Goal: Complete application form: Complete application form

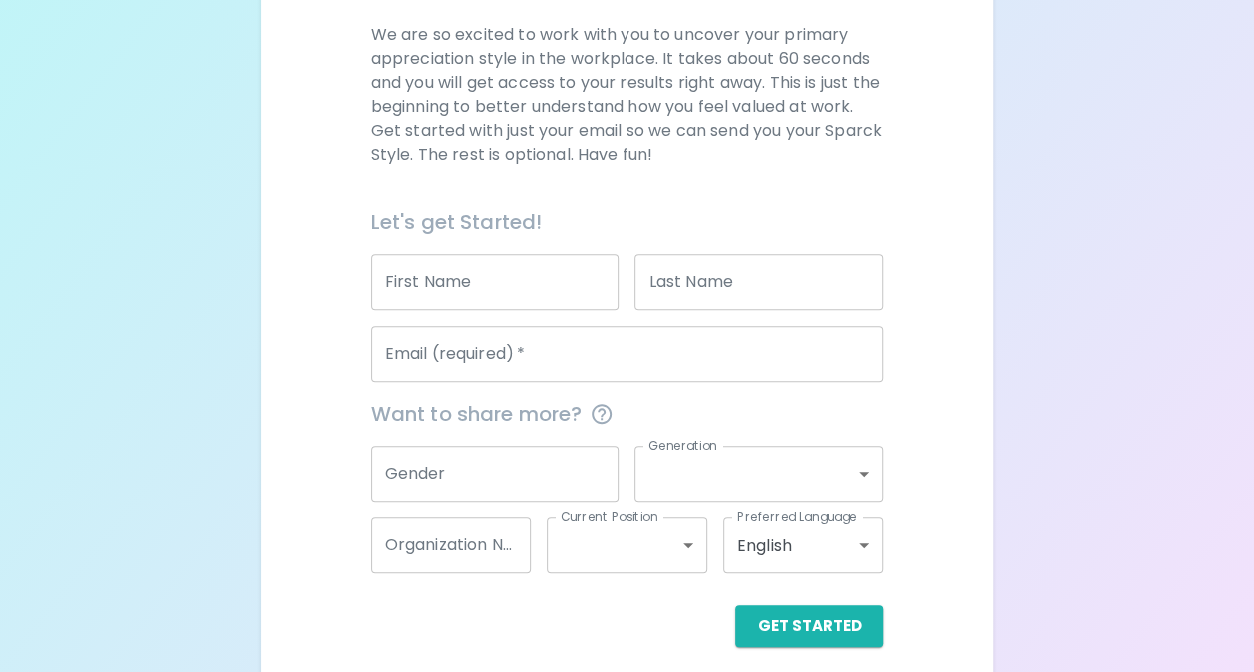
scroll to position [294, 0]
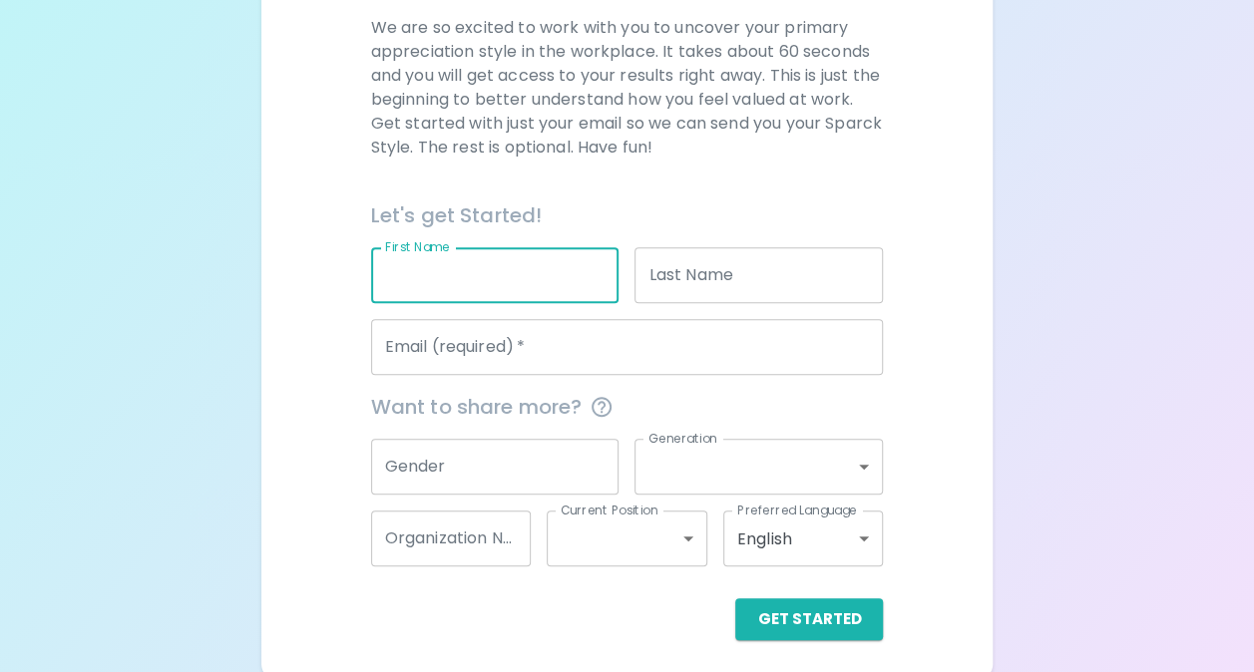
click at [527, 283] on input "First Name" at bounding box center [495, 275] width 248 height 56
type input "[PERSON_NAME]"
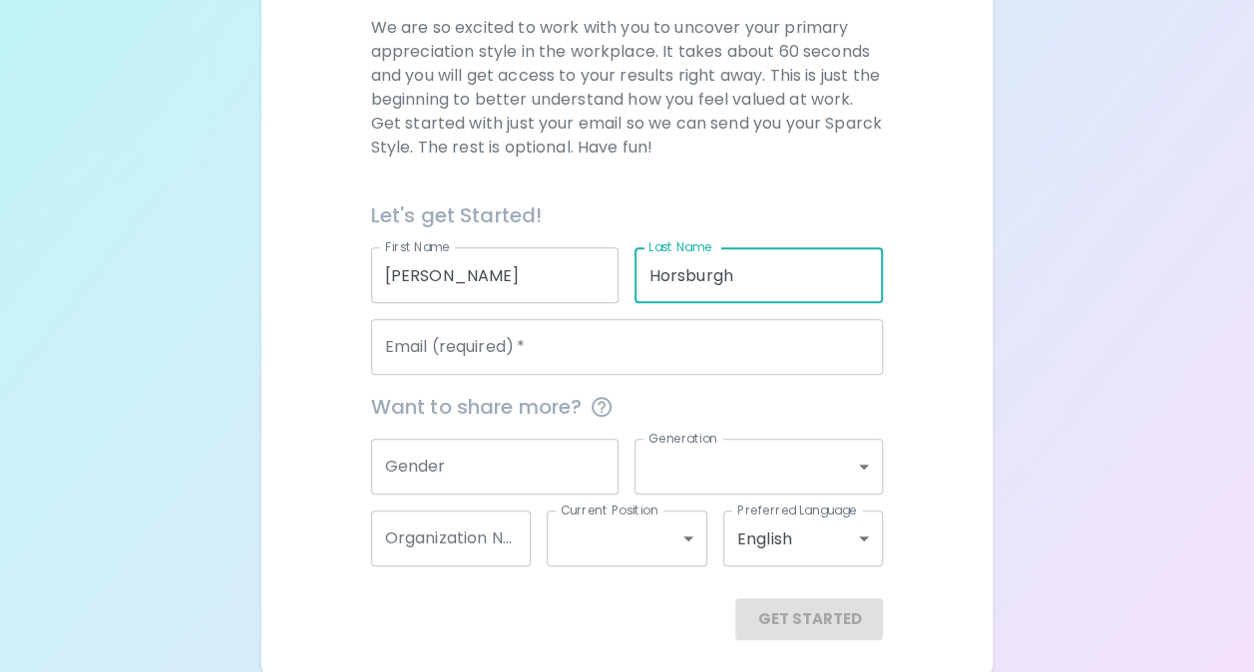
type input "Horsburgh"
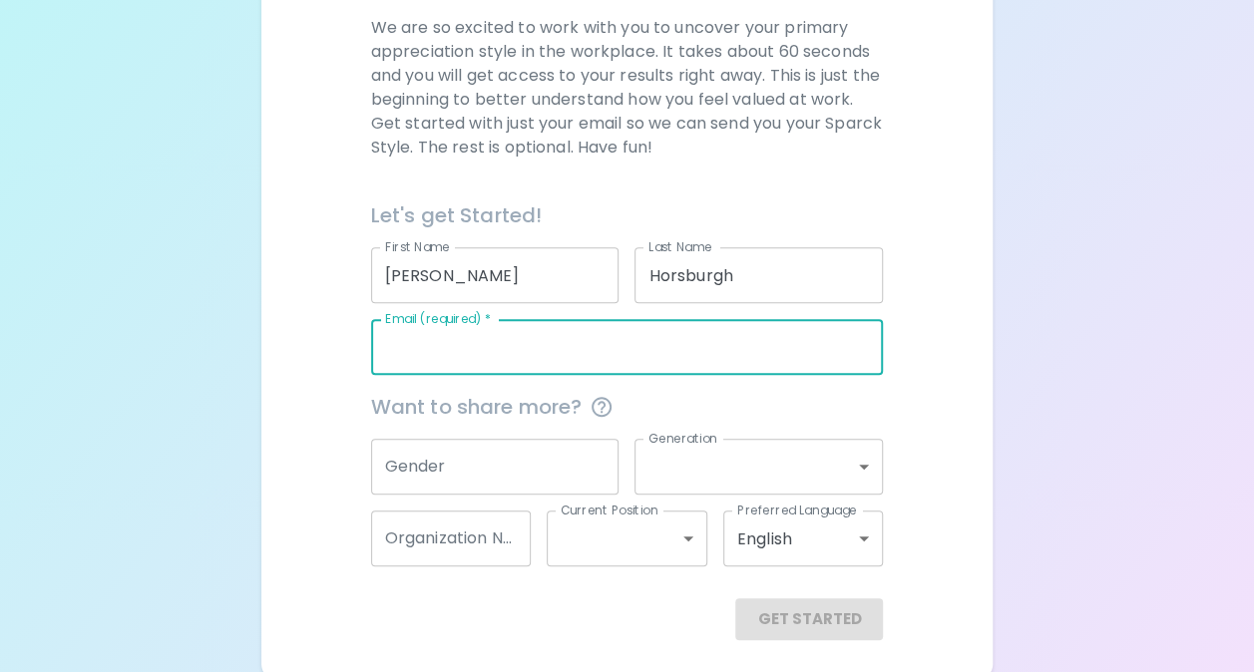
click at [556, 341] on input "Email (required)   *" at bounding box center [627, 347] width 513 height 56
type input "[EMAIL_ADDRESS][DOMAIN_NAME]"
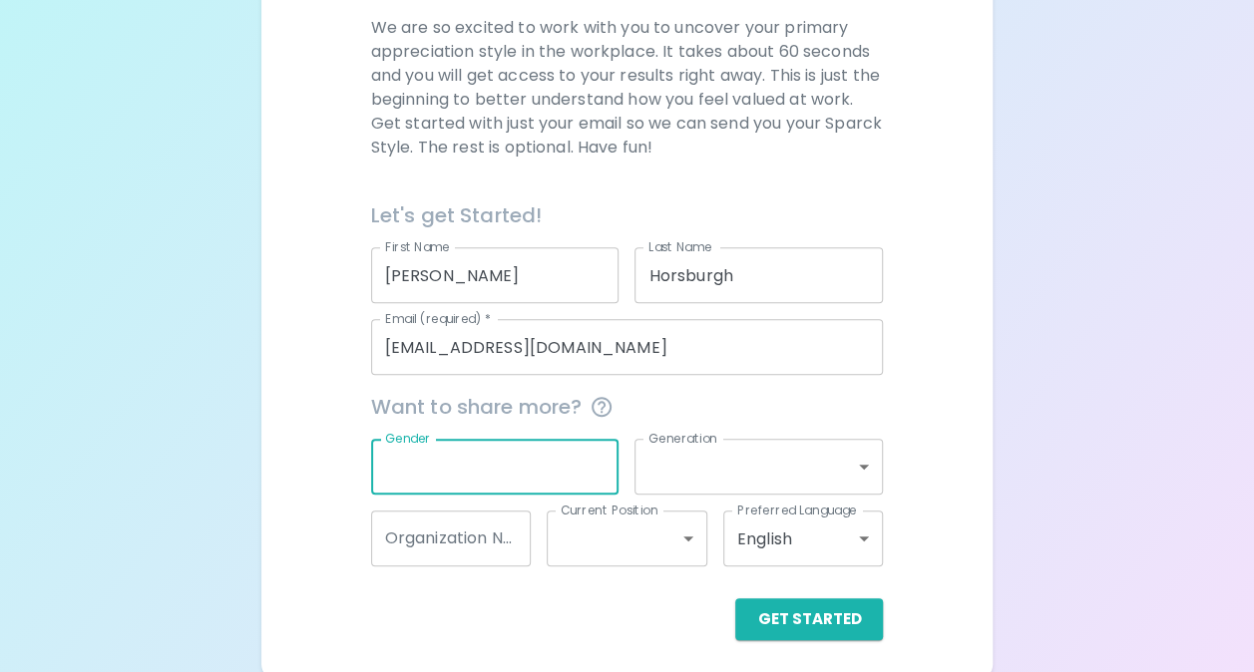
click at [548, 475] on input "Gender" at bounding box center [495, 467] width 248 height 56
click at [827, 619] on button "Get Started" at bounding box center [809, 619] width 148 height 42
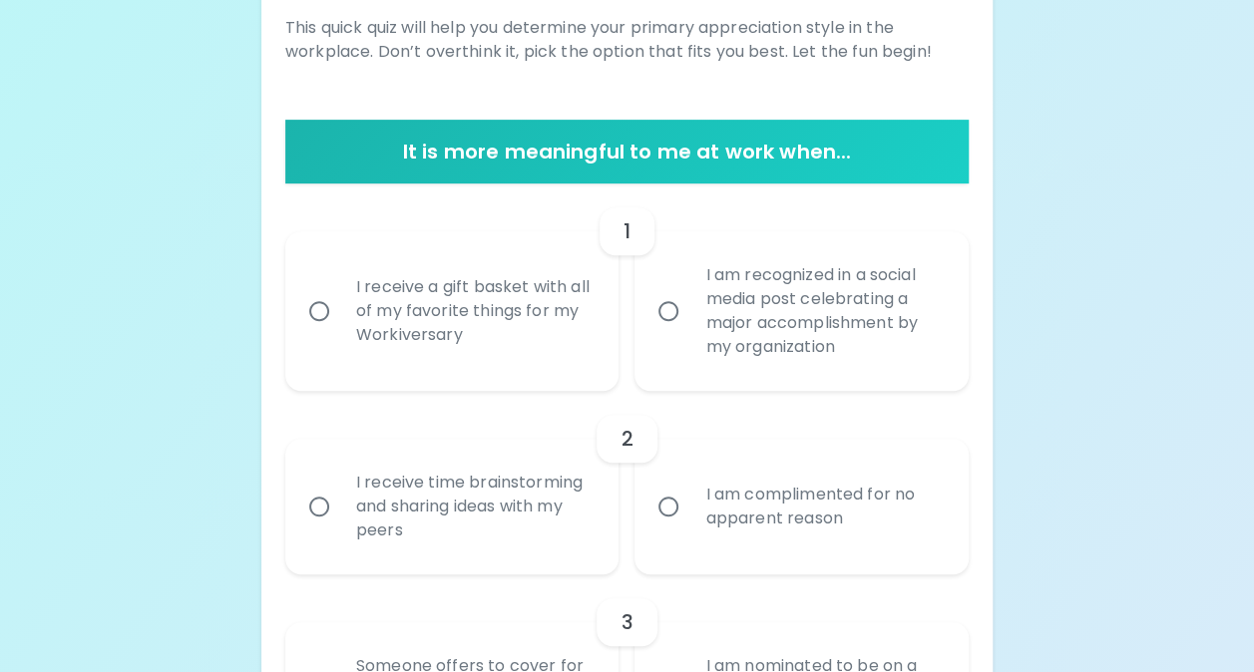
click at [527, 333] on div "I receive a gift basket with all of my favorite things for my Workiversary" at bounding box center [474, 311] width 268 height 120
click at [340, 332] on input "I receive a gift basket with all of my favorite things for my Workiversary" at bounding box center [319, 311] width 42 height 42
radio input "true"
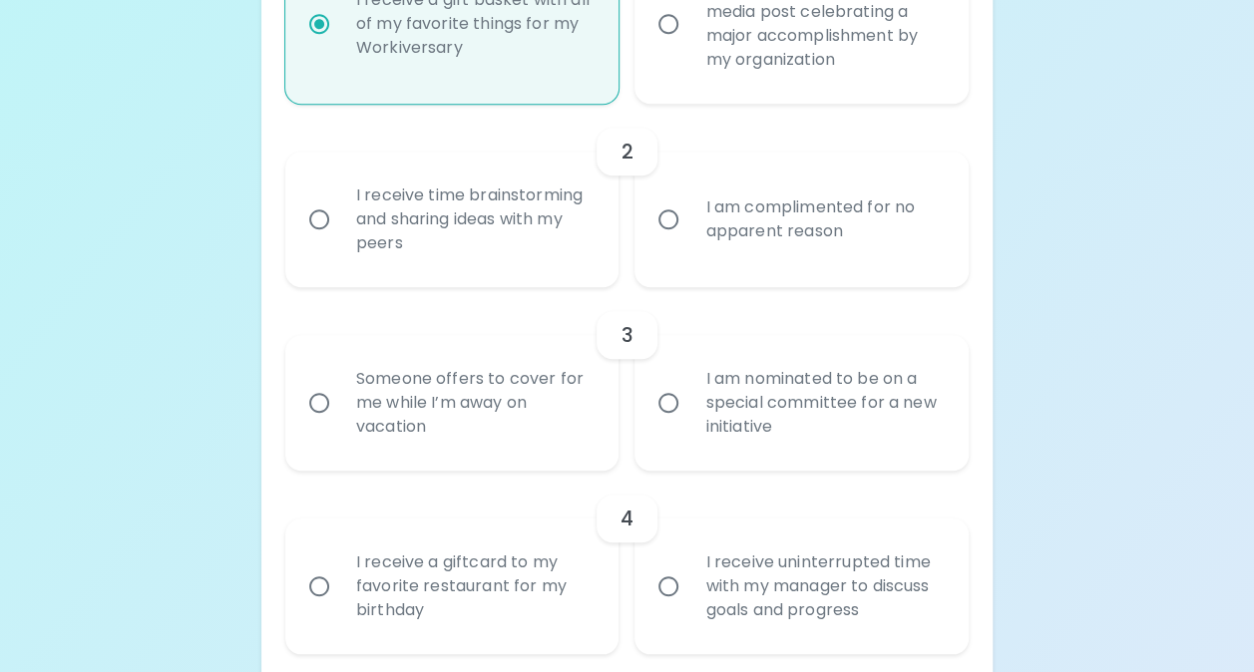
scroll to position [582, 0]
click at [481, 216] on div "I receive time brainstorming and sharing ideas with my peers" at bounding box center [474, 219] width 268 height 120
click at [340, 216] on input "I receive time brainstorming and sharing ideas with my peers" at bounding box center [319, 218] width 42 height 42
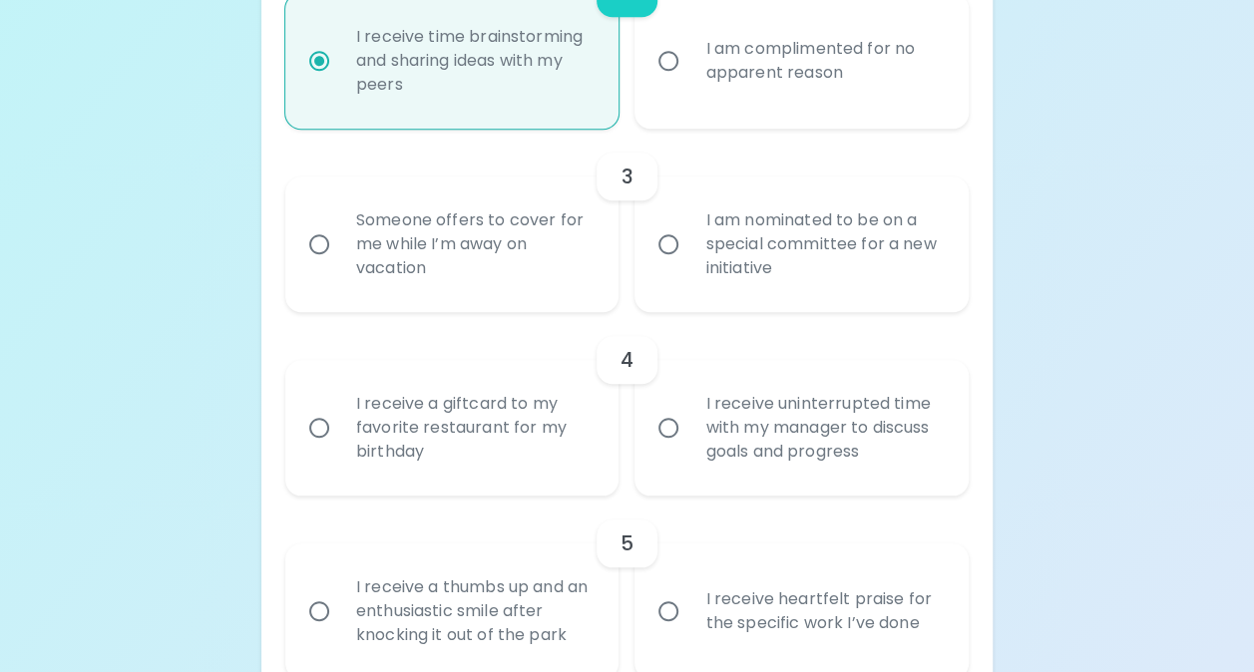
scroll to position [742, 0]
radio input "true"
click at [871, 284] on div "I am nominated to be on a special committee for a new initiative" at bounding box center [823, 243] width 268 height 120
click at [689, 263] on input "I am nominated to be on a special committee for a new initiative" at bounding box center [668, 242] width 42 height 42
radio input "false"
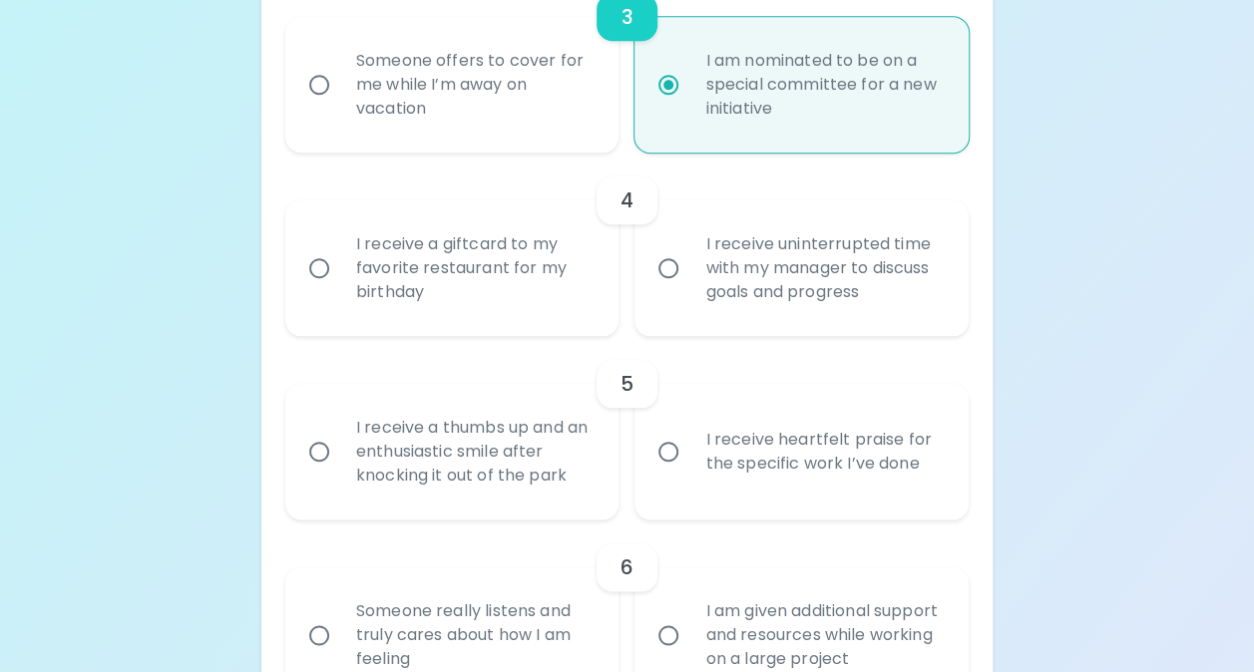
scroll to position [902, 0]
radio input "true"
click at [849, 272] on div "I receive uninterrupted time with my manager to discuss goals and progress" at bounding box center [823, 266] width 268 height 120
click at [689, 272] on input "I receive uninterrupted time with my manager to discuss goals and progress" at bounding box center [668, 266] width 42 height 42
radio input "false"
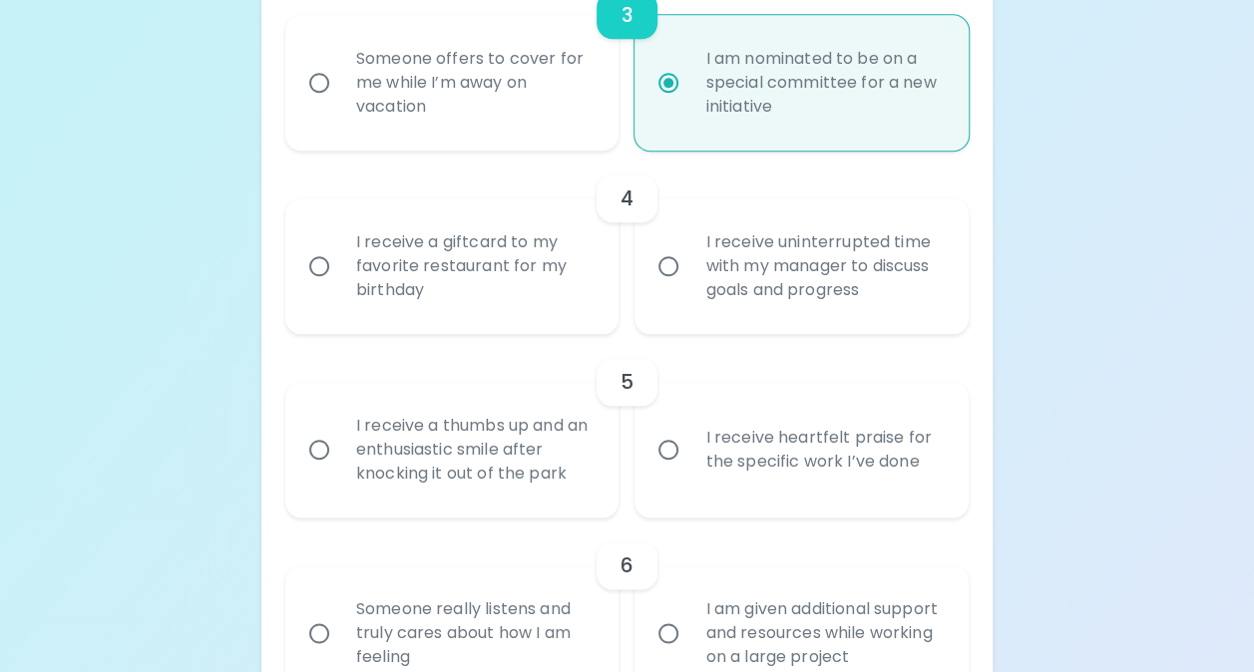
radio input "false"
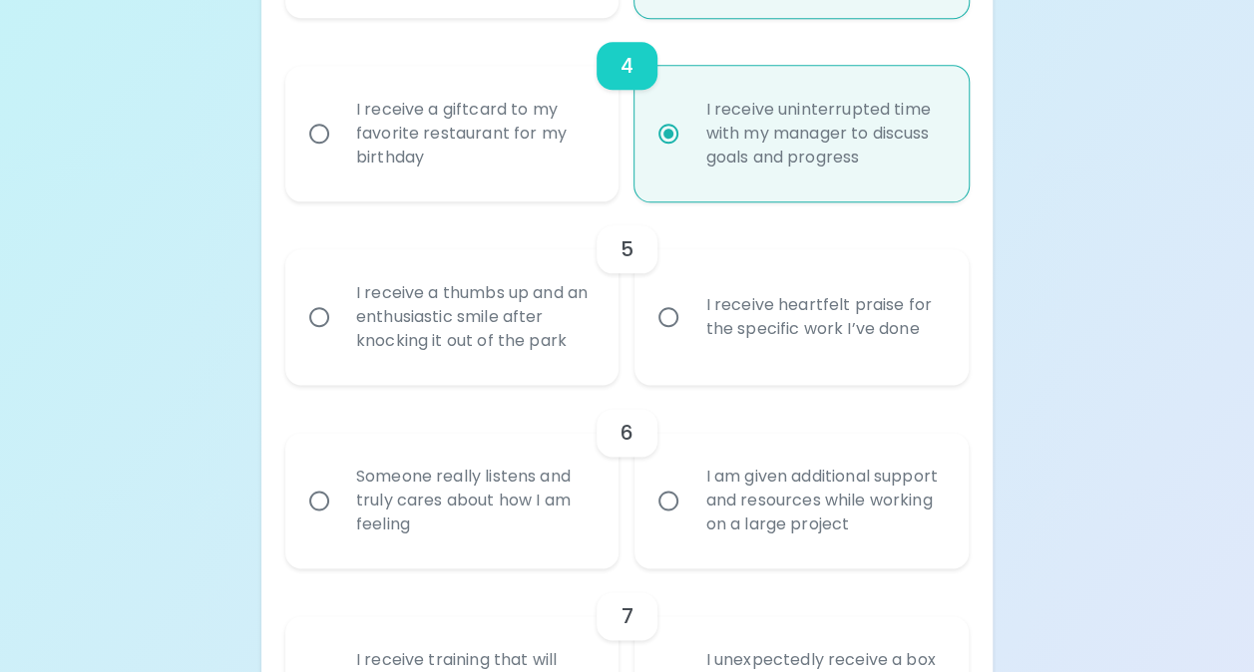
scroll to position [1061, 0]
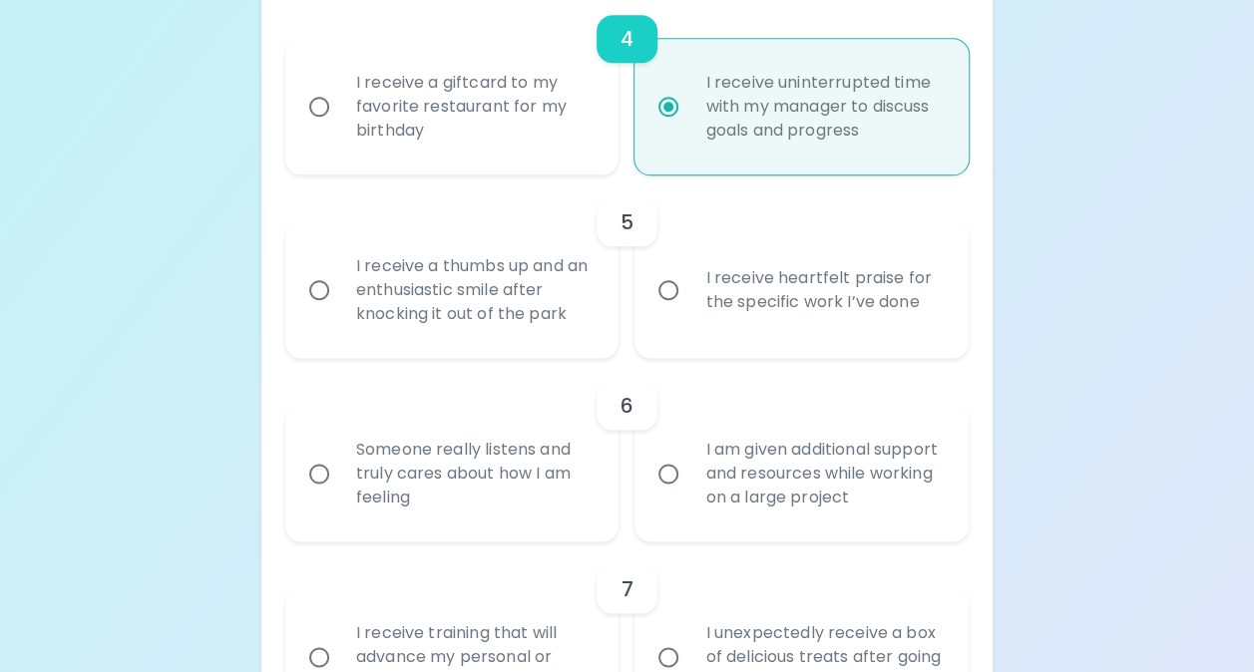
radio input "true"
click at [757, 284] on div "I receive heartfelt praise for the specific work I’ve done" at bounding box center [823, 290] width 268 height 96
click at [689, 284] on input "I receive heartfelt praise for the specific work I’ve done" at bounding box center [668, 290] width 42 height 42
radio input "false"
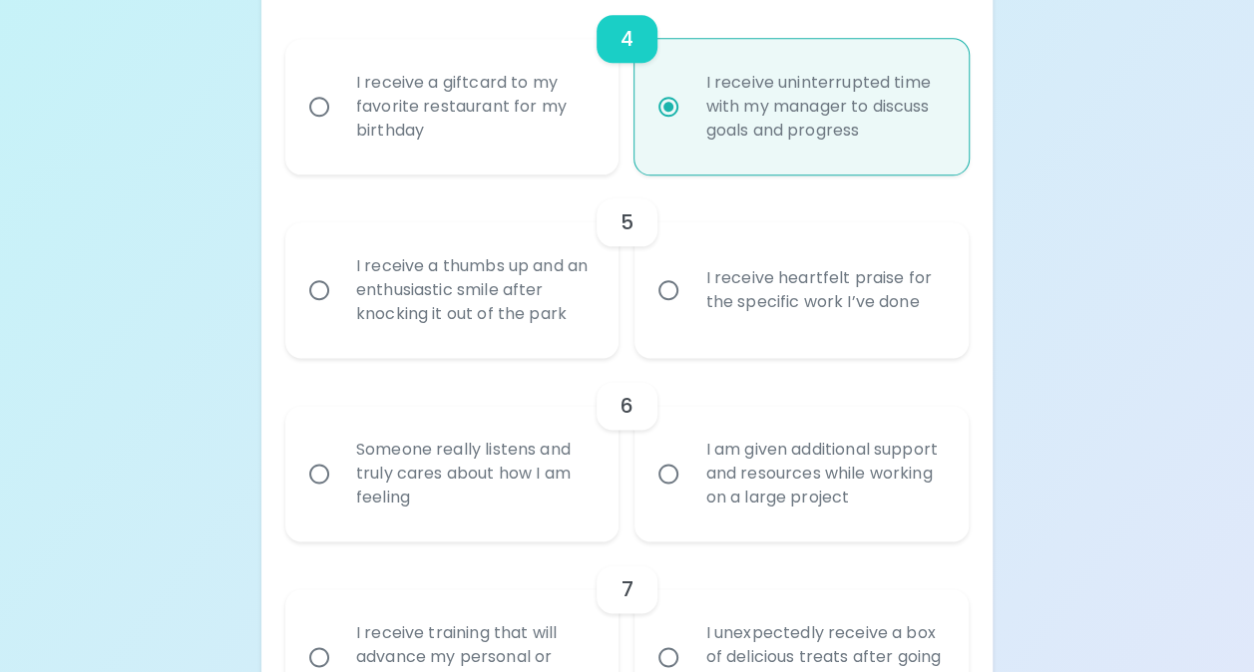
radio input "false"
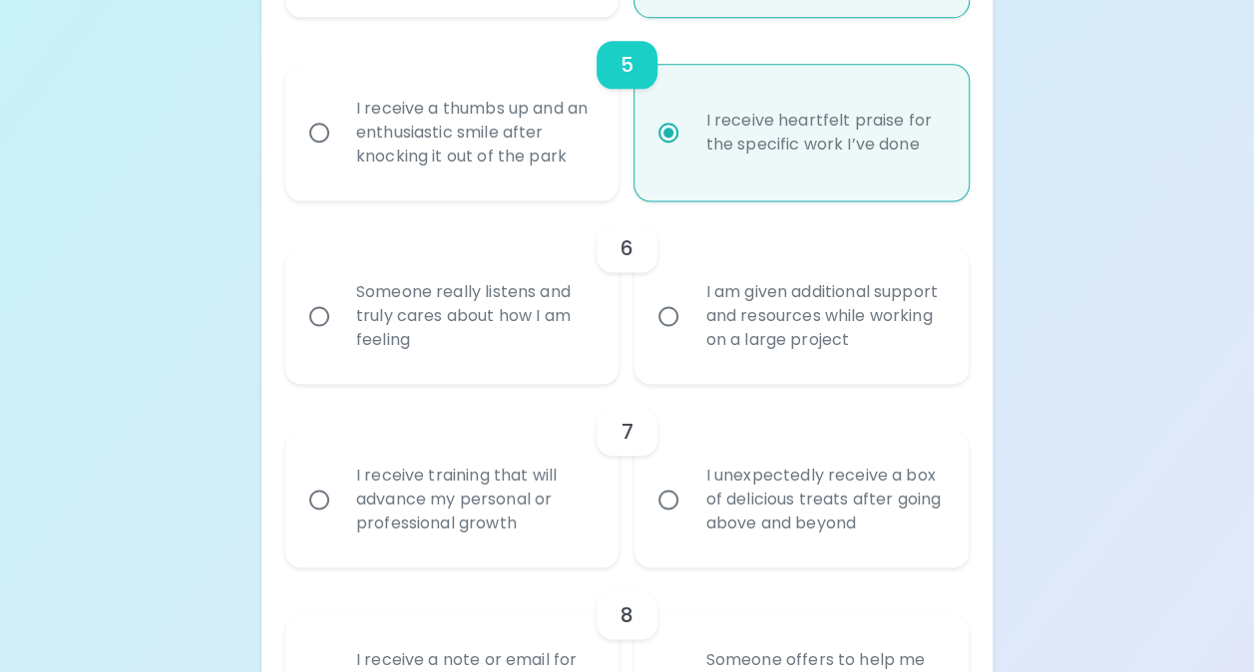
scroll to position [1221, 0]
radio input "true"
click at [503, 343] on div "Someone really listens and truly cares about how I am feeling" at bounding box center [474, 314] width 268 height 120
click at [340, 335] on input "Someone really listens and truly cares about how I am feeling" at bounding box center [319, 314] width 42 height 42
radio input "false"
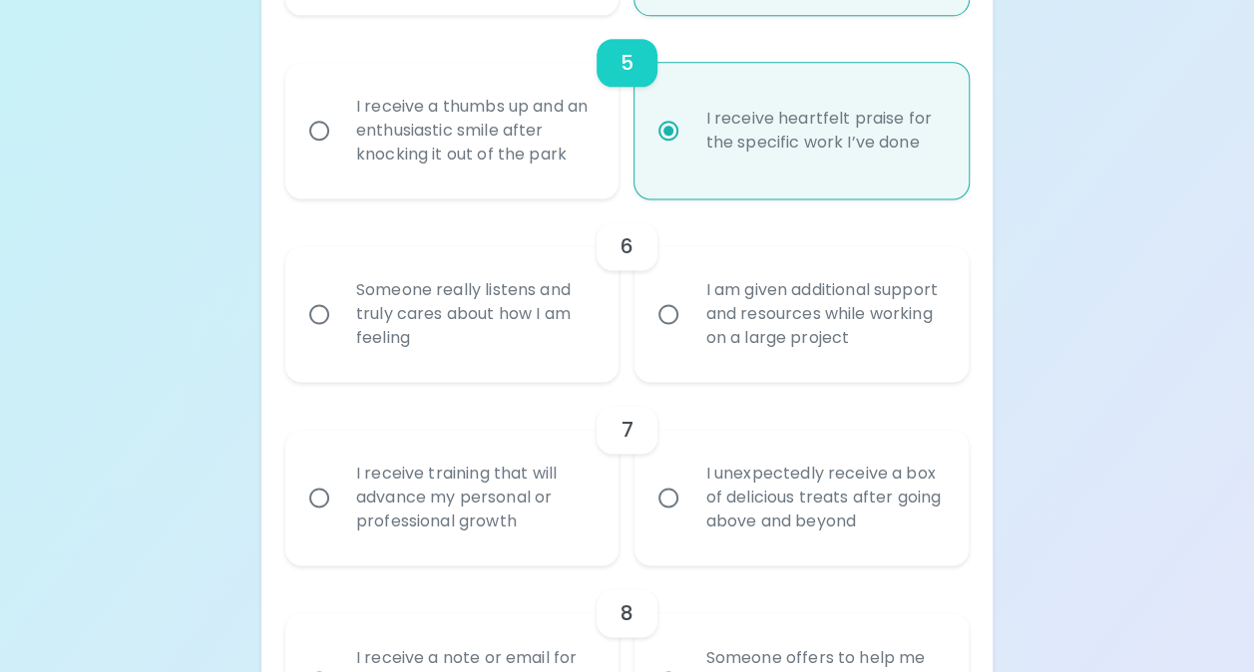
radio input "false"
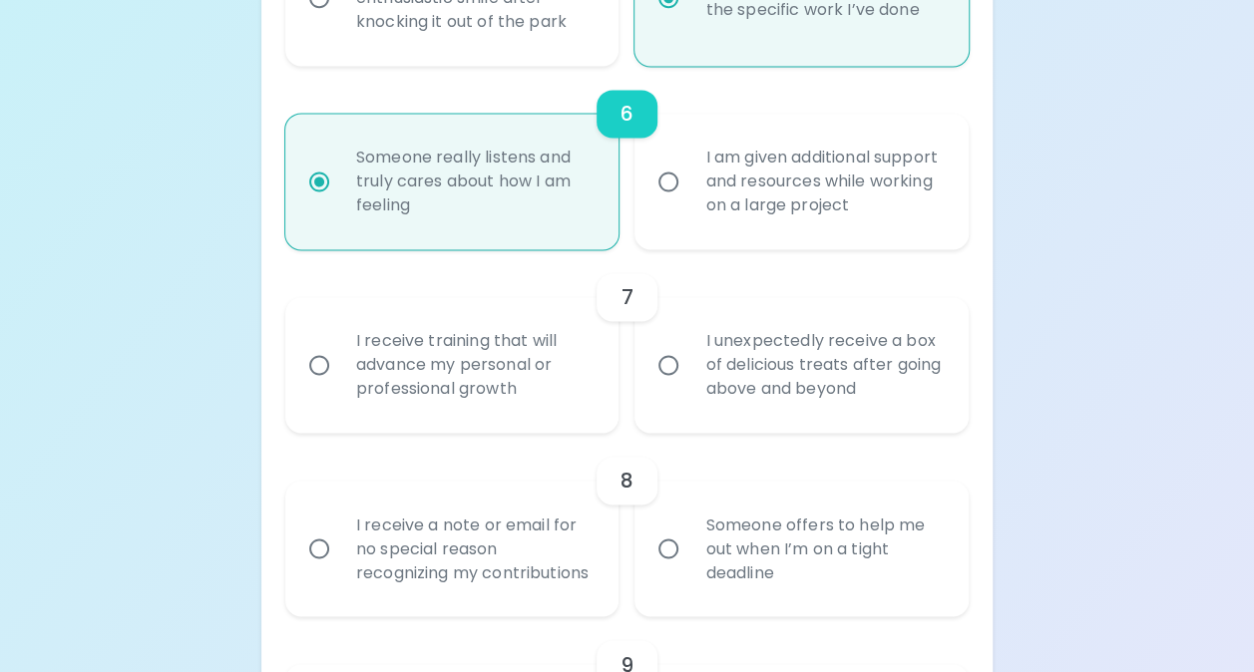
scroll to position [1380, 0]
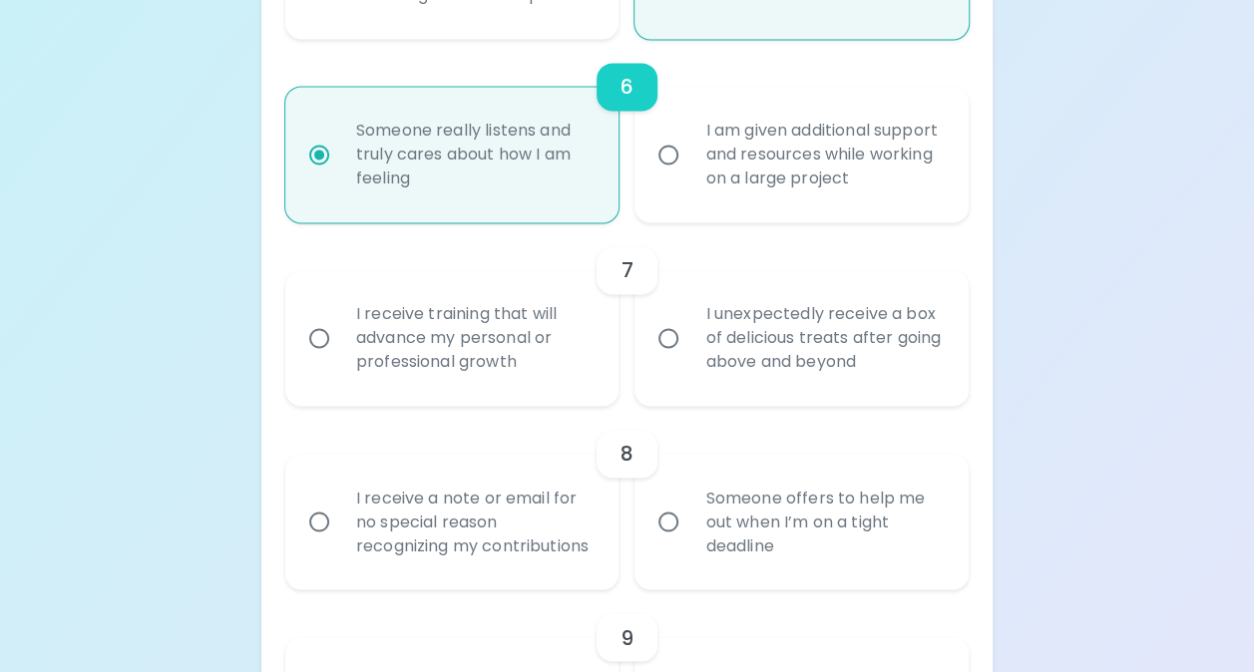
radio input "true"
click at [574, 367] on div "I receive training that will advance my personal or professional growth" at bounding box center [474, 338] width 268 height 120
click at [340, 359] on input "I receive training that will advance my personal or professional growth" at bounding box center [319, 338] width 42 height 42
radio input "false"
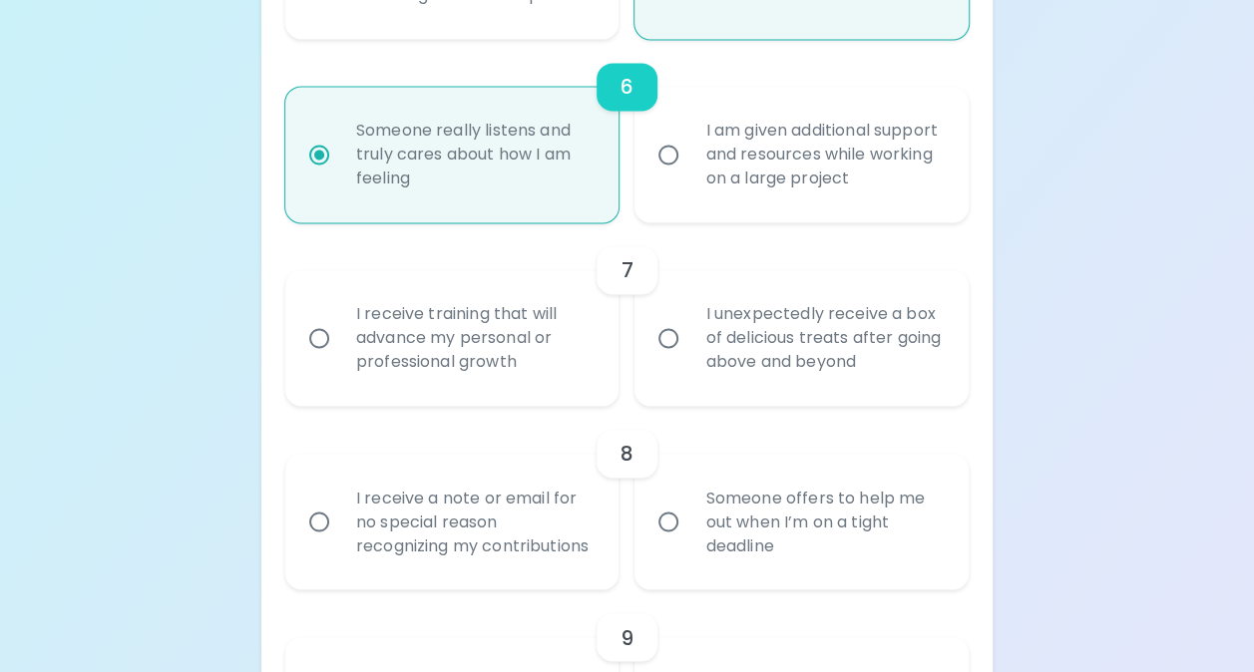
radio input "false"
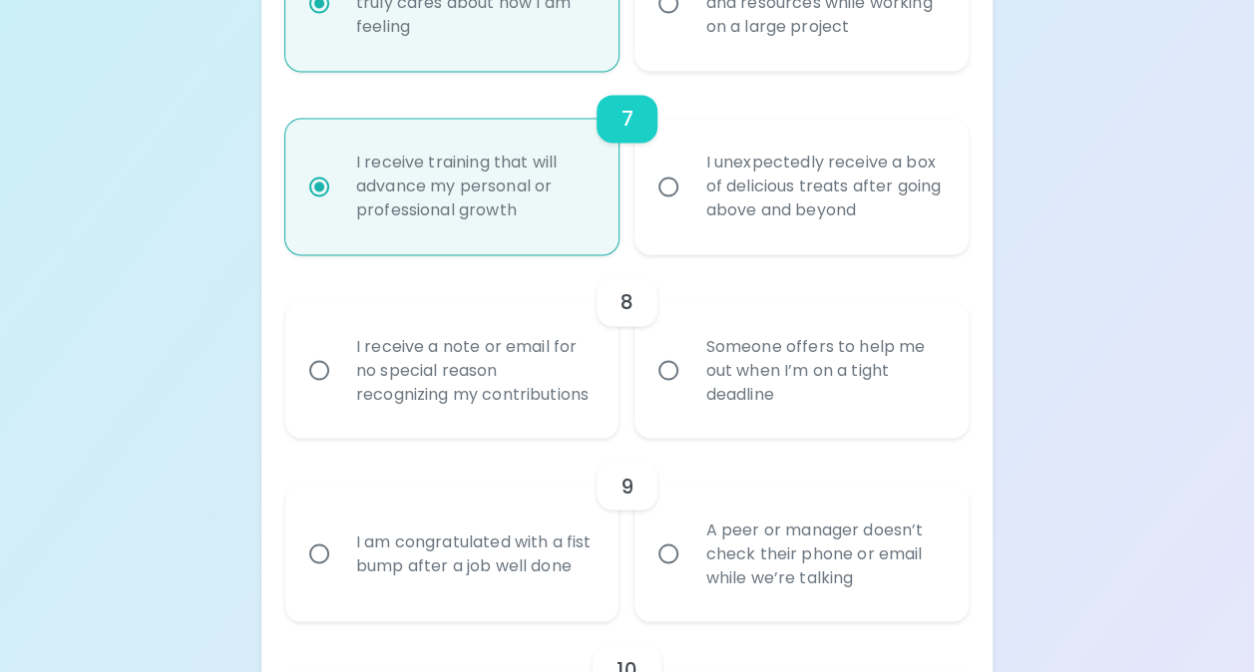
scroll to position [1540, 0]
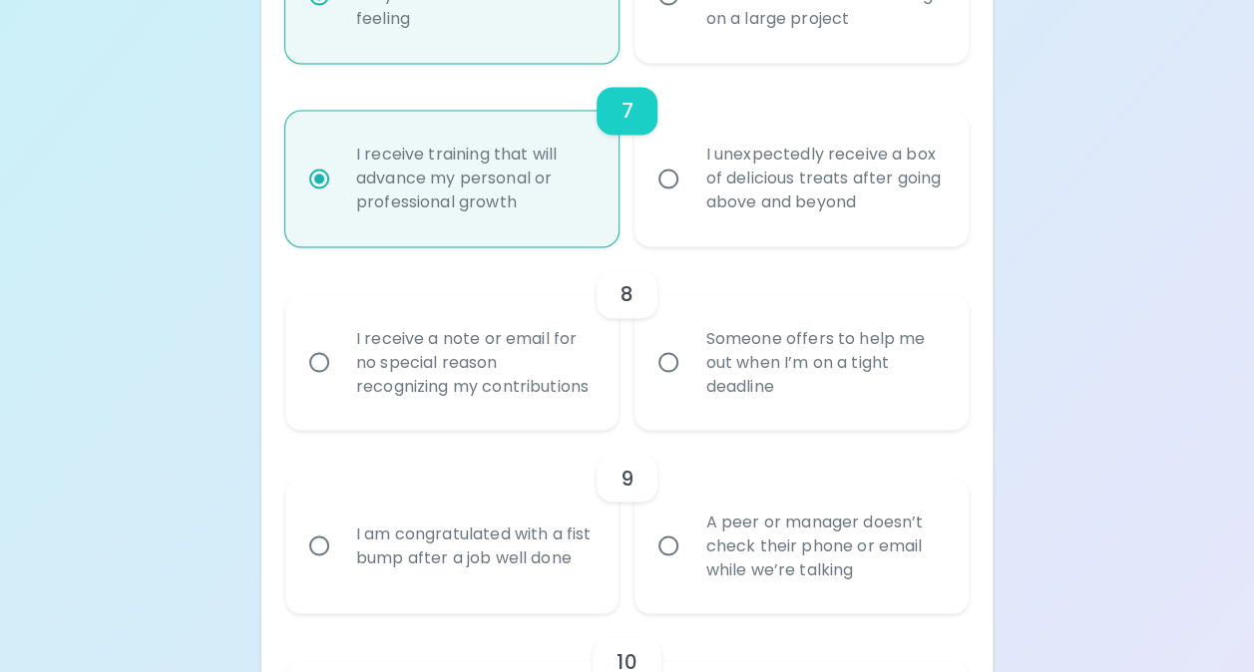
radio input "true"
click at [541, 417] on div "I receive a note or email for no special reason recognizing my contributions" at bounding box center [474, 362] width 268 height 120
click at [340, 383] on input "I receive a note or email for no special reason recognizing my contributions" at bounding box center [319, 362] width 42 height 42
radio input "false"
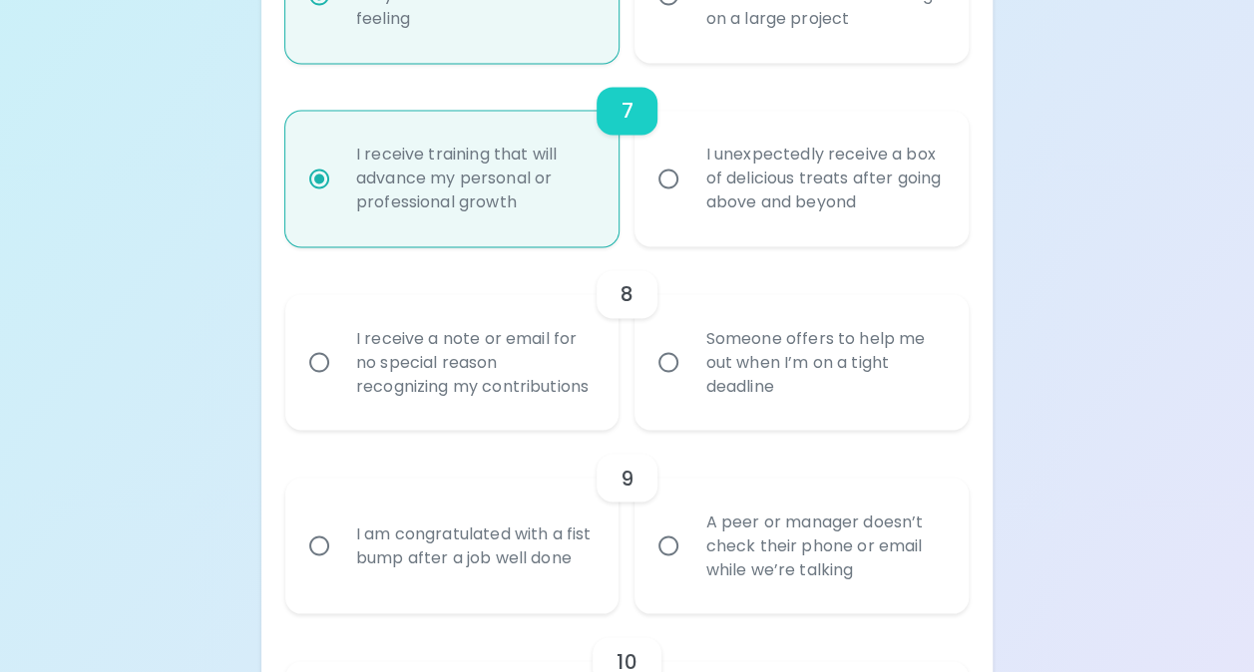
radio input "false"
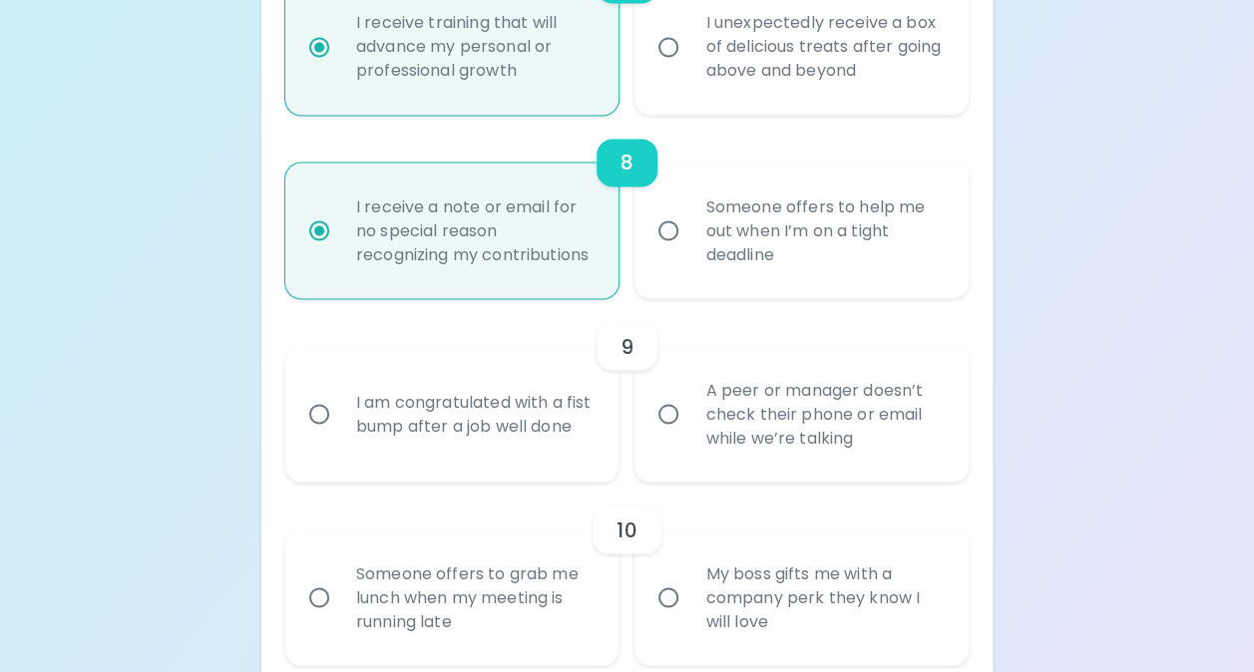
scroll to position [1700, 0]
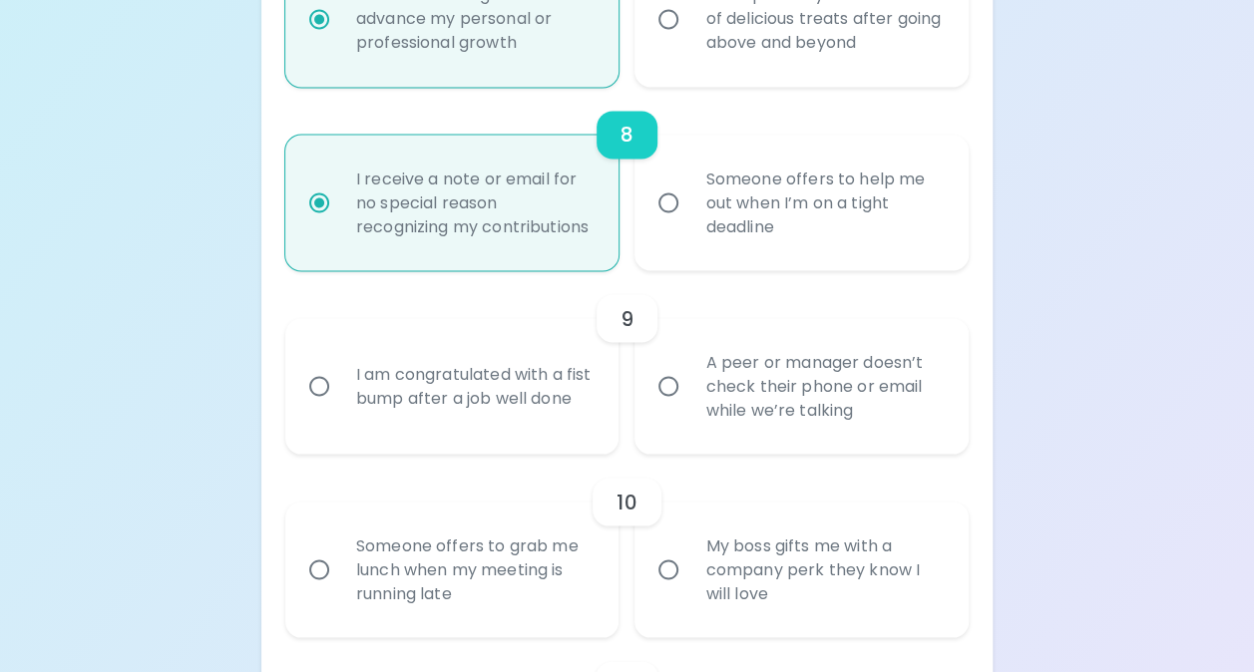
radio input "true"
click at [535, 425] on div "I am congratulated with a fist bump after a job well done" at bounding box center [474, 386] width 268 height 96
click at [340, 407] on input "I am congratulated with a fist bump after a job well done" at bounding box center [319, 386] width 42 height 42
radio input "false"
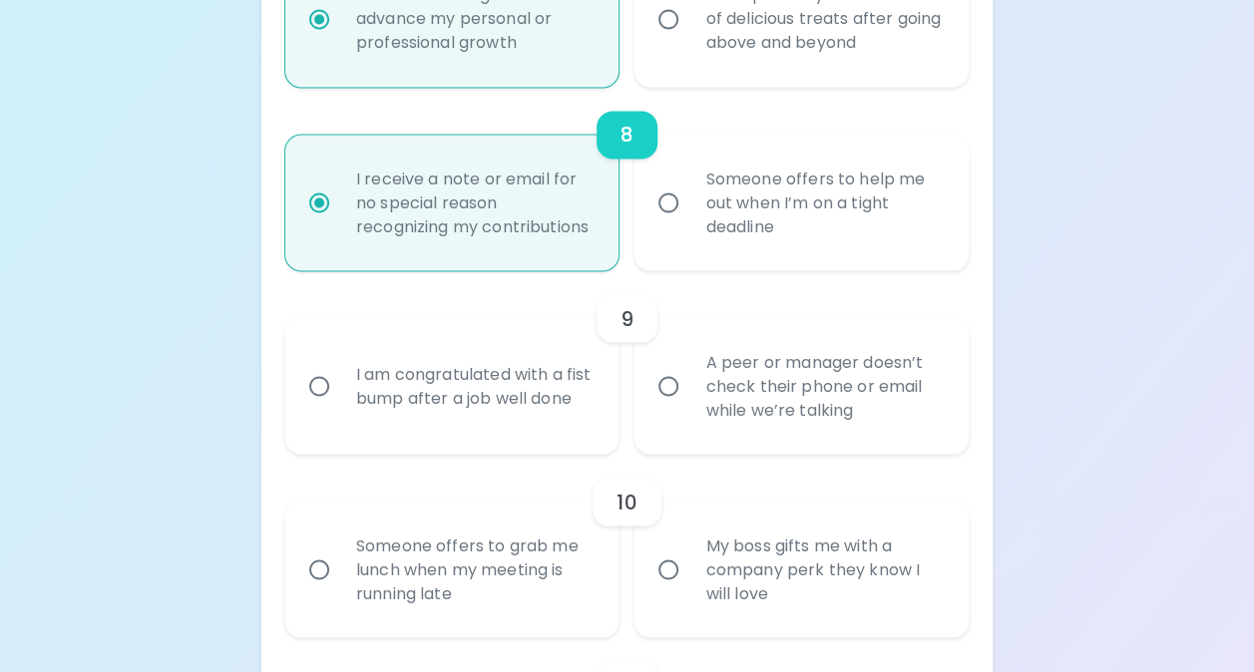
radio input "false"
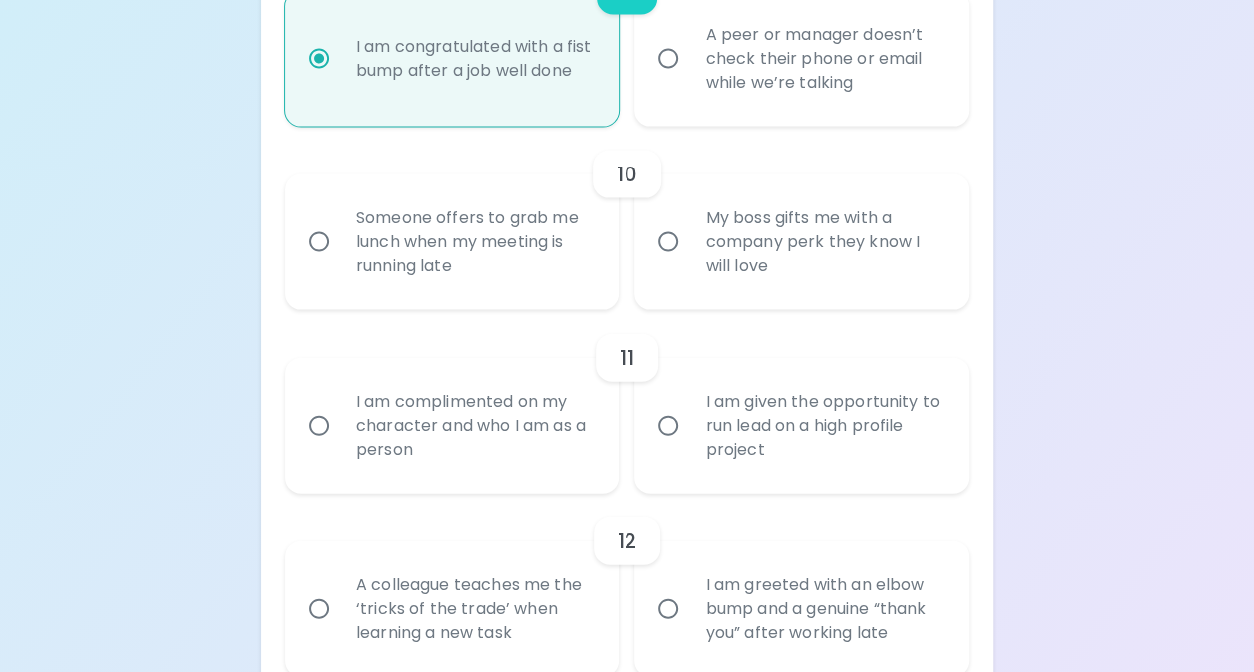
scroll to position [2033, 0]
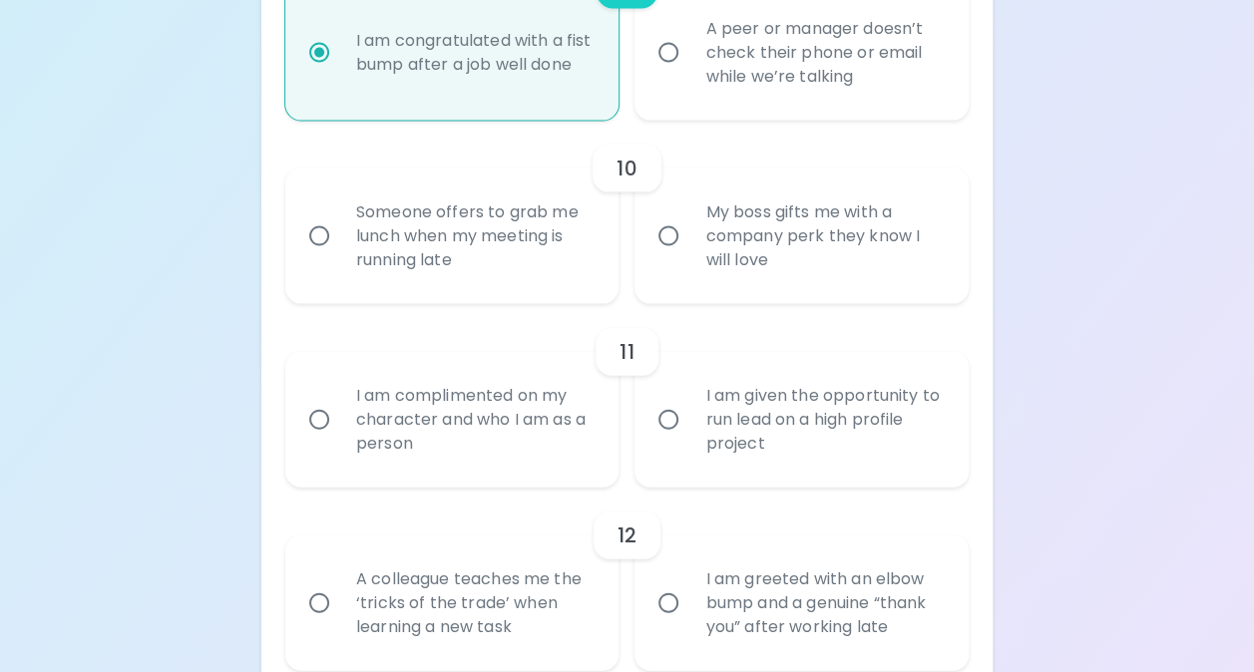
radio input "true"
click at [531, 276] on div "Someone offers to grab me lunch when my meeting is running late" at bounding box center [474, 237] width 268 height 120
click at [340, 257] on input "Someone offers to grab me lunch when my meeting is running late" at bounding box center [319, 236] width 42 height 42
radio input "false"
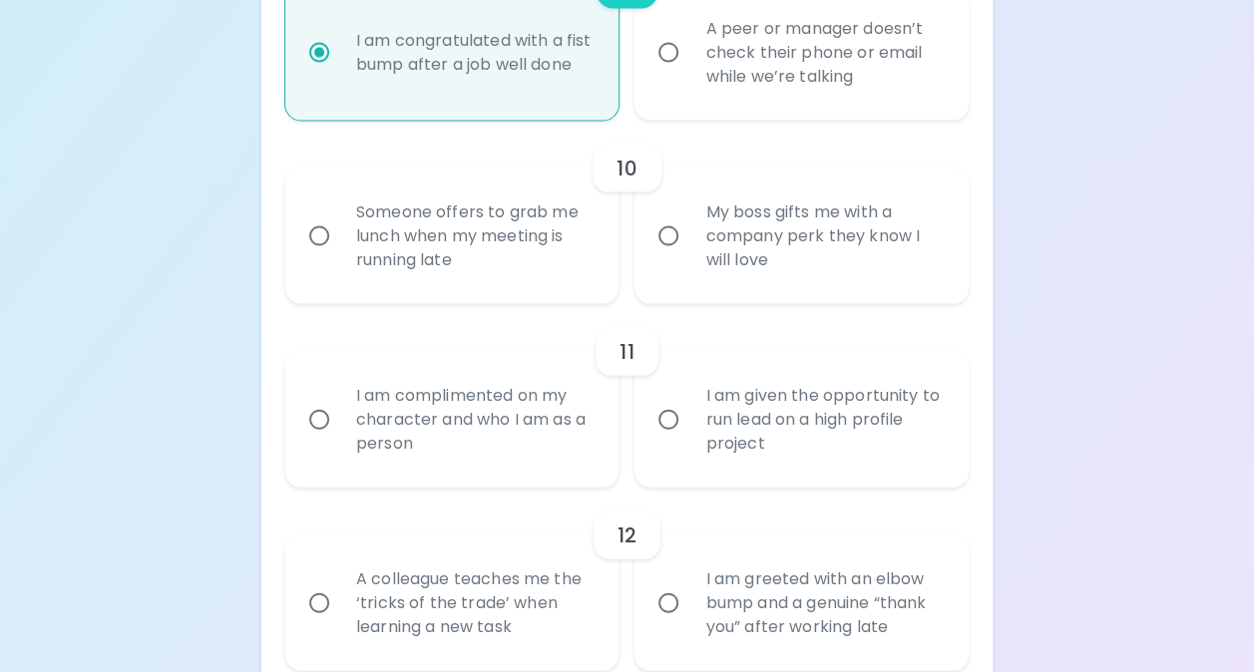
radio input "false"
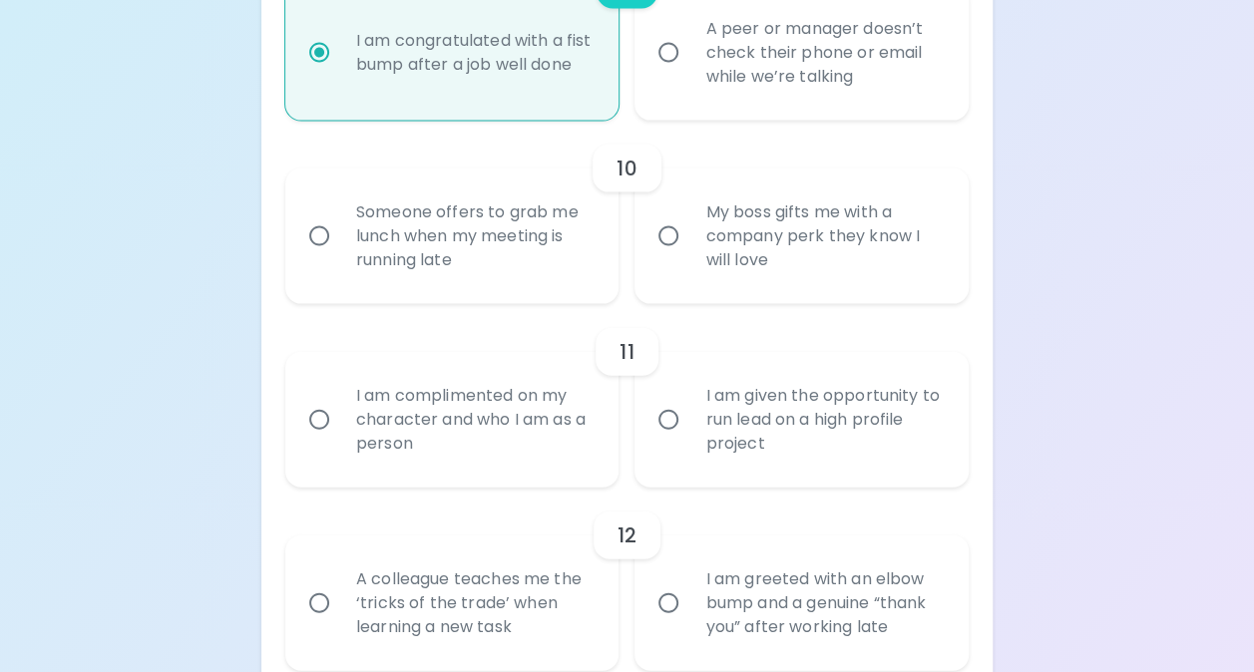
radio input "false"
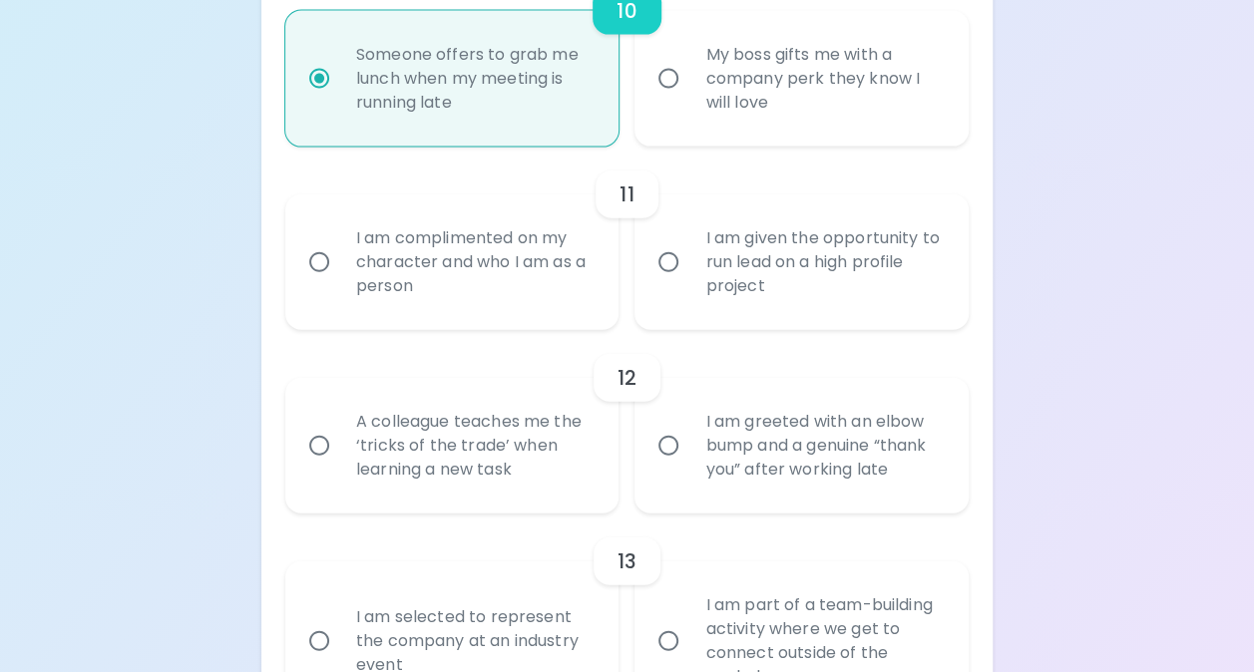
scroll to position [2192, 0]
radio input "true"
click at [852, 297] on div "I am given the opportunity to run lead on a high profile project" at bounding box center [823, 260] width 268 height 120
click at [689, 281] on input "I am given the opportunity to run lead on a high profile project" at bounding box center [668, 260] width 42 height 42
radio input "false"
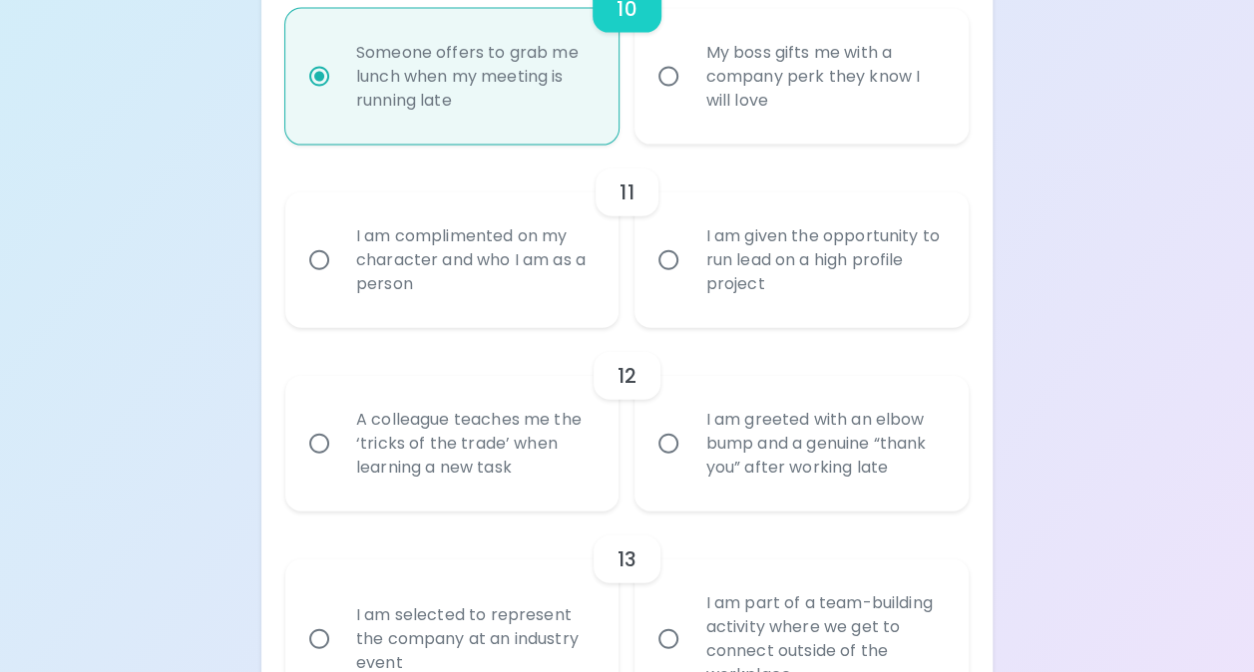
radio input "false"
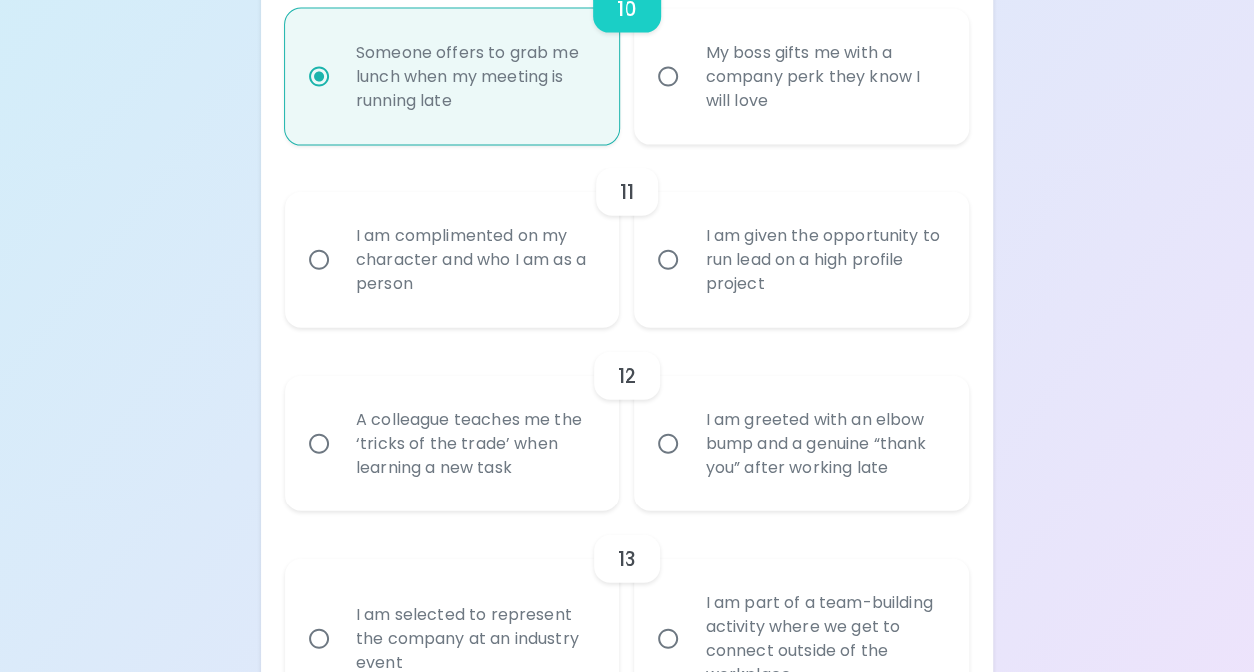
radio input "false"
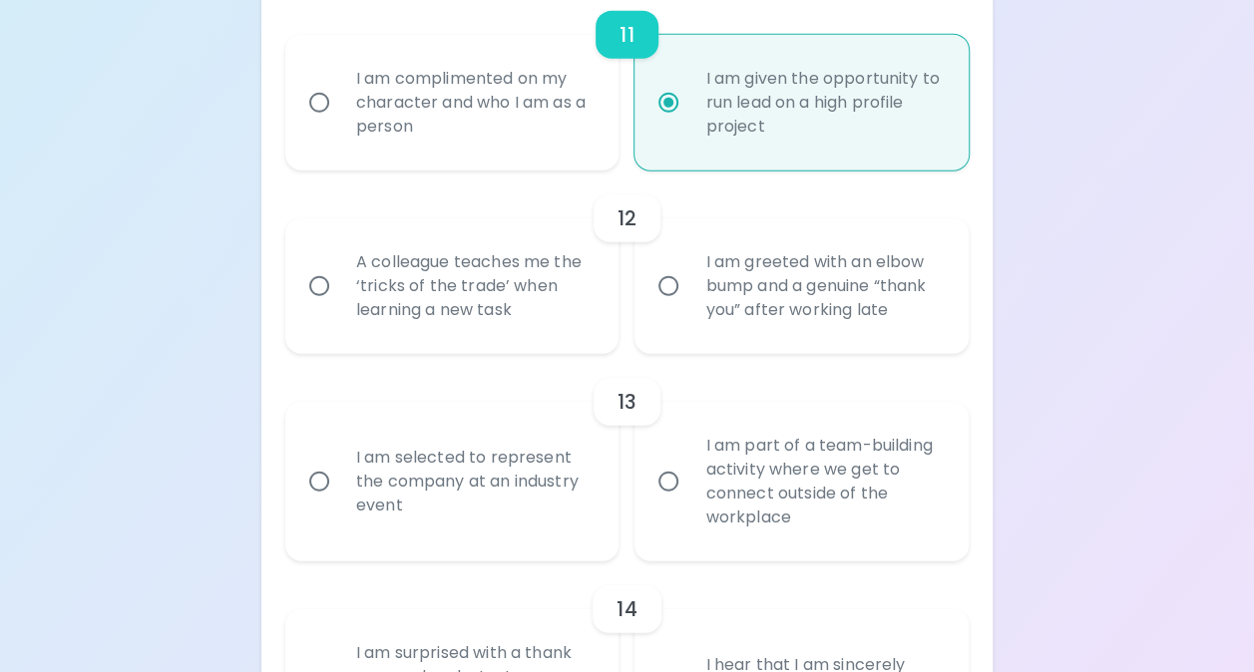
scroll to position [2352, 0]
radio input "true"
click at [533, 341] on div "A colleague teaches me the ‘tricks of the trade’ when learning a new task" at bounding box center [474, 284] width 268 height 120
click at [340, 305] on input "A colleague teaches me the ‘tricks of the trade’ when learning a new task" at bounding box center [319, 284] width 42 height 42
radio input "false"
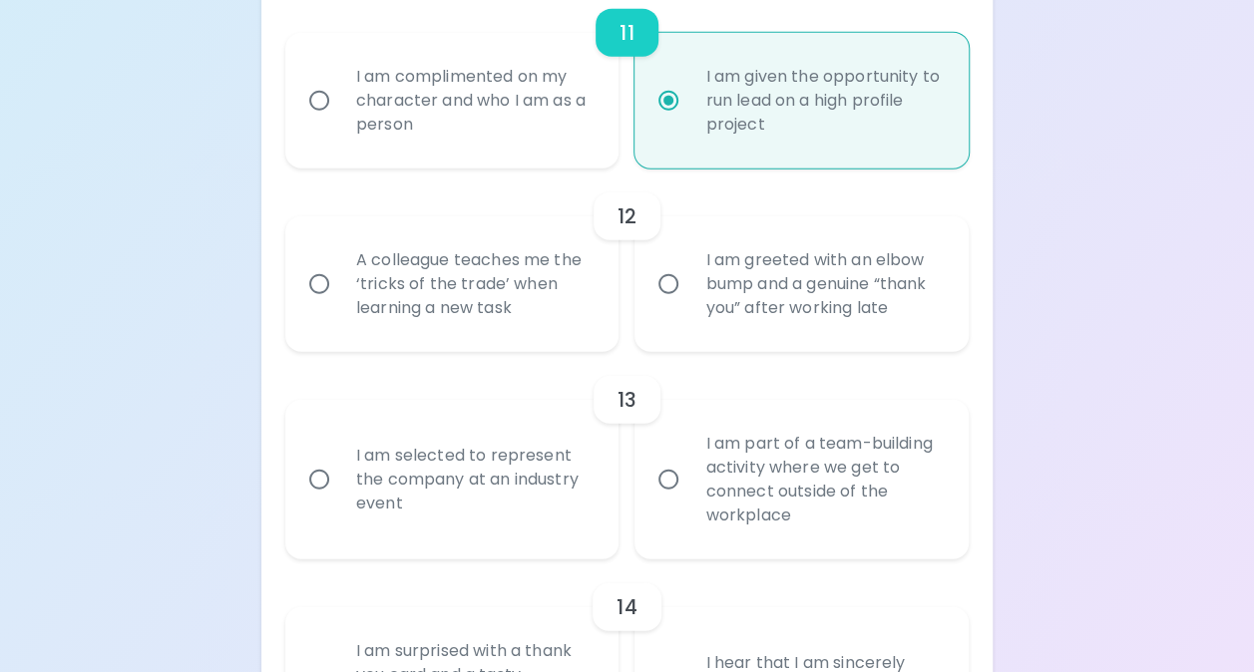
radio input "false"
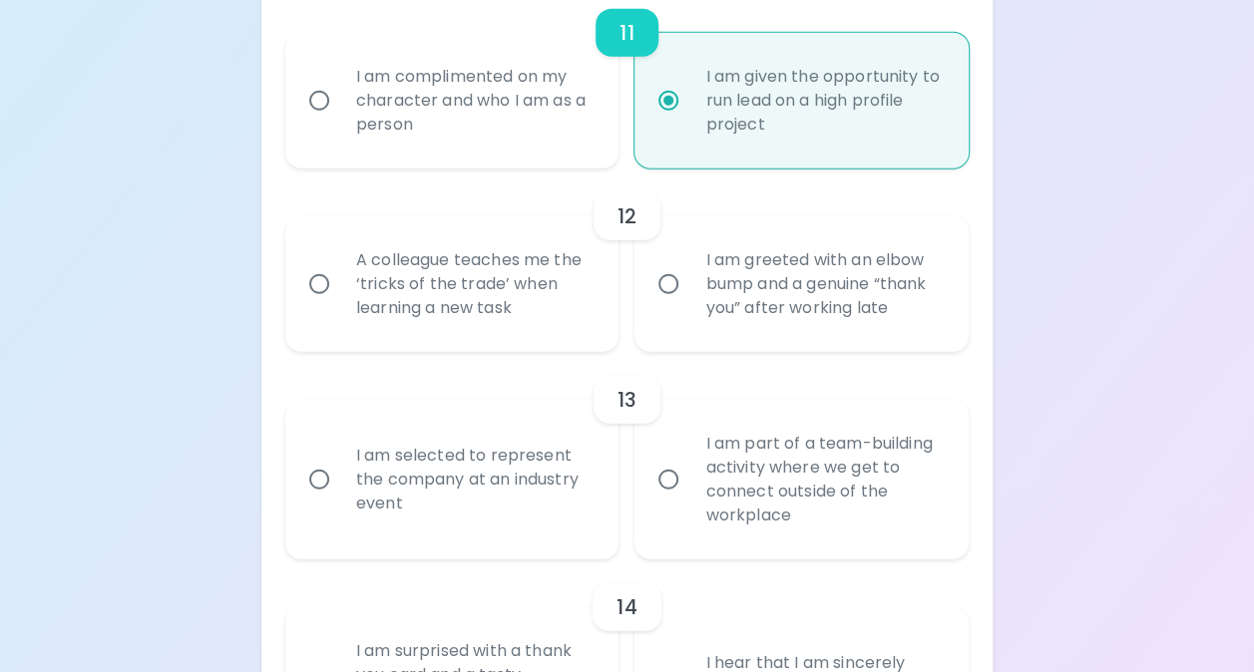
radio input "false"
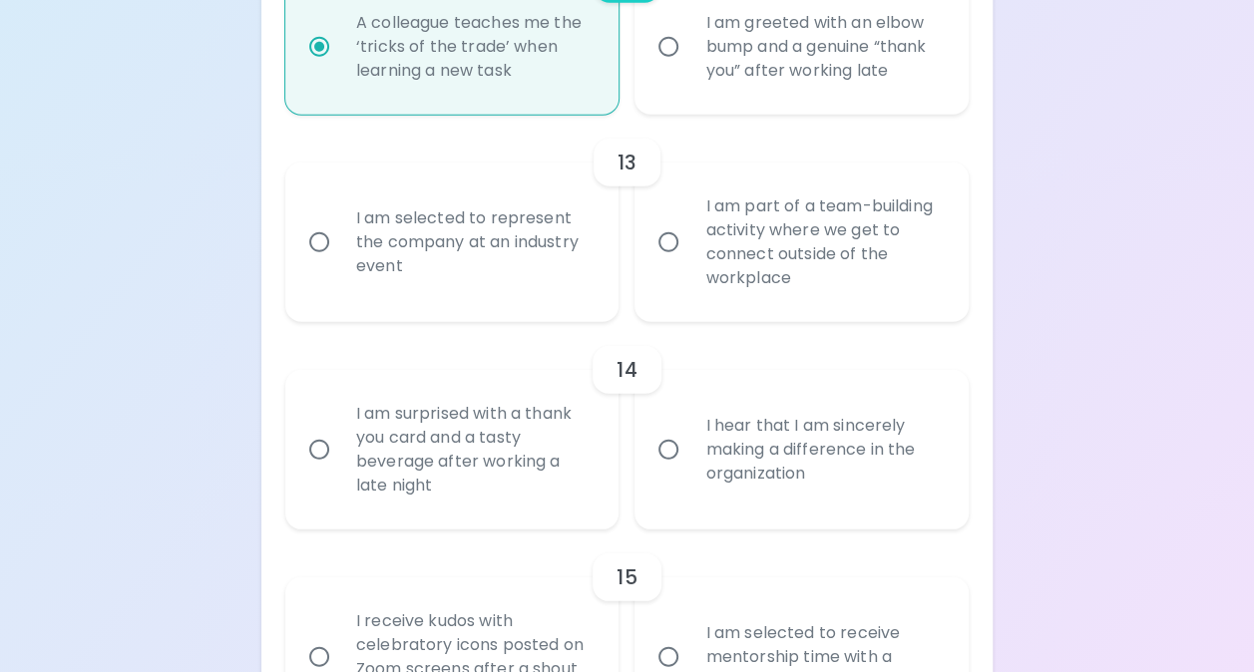
scroll to position [2589, 0]
radio input "true"
click at [761, 314] on div "I am part of a team-building activity where we get to connect outside of the wo…" at bounding box center [823, 243] width 268 height 144
click at [689, 263] on input "I am part of a team-building activity where we get to connect outside of the wo…" at bounding box center [668, 242] width 42 height 42
radio input "false"
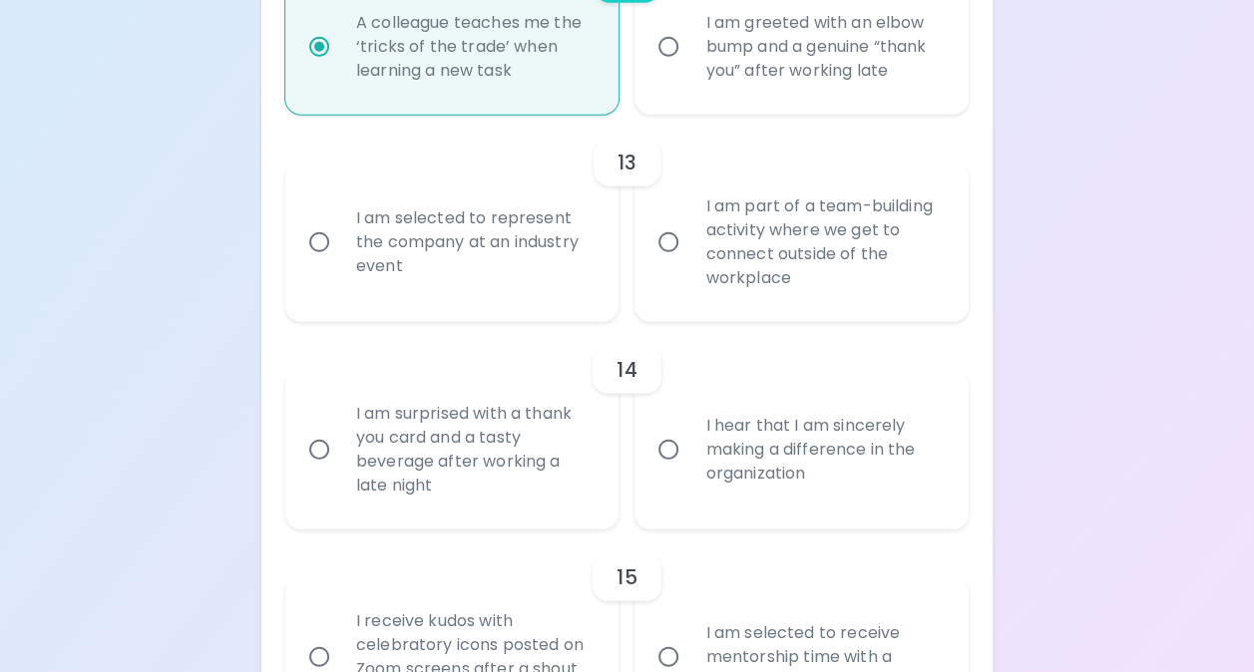
radio input "false"
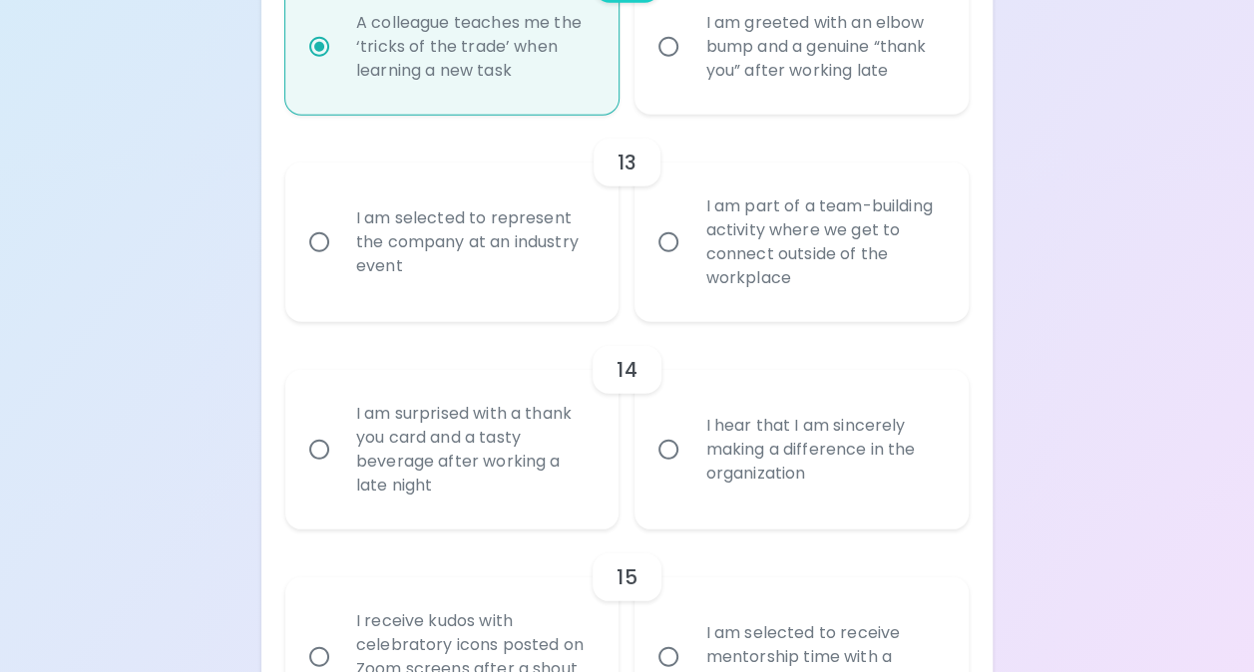
radio input "false"
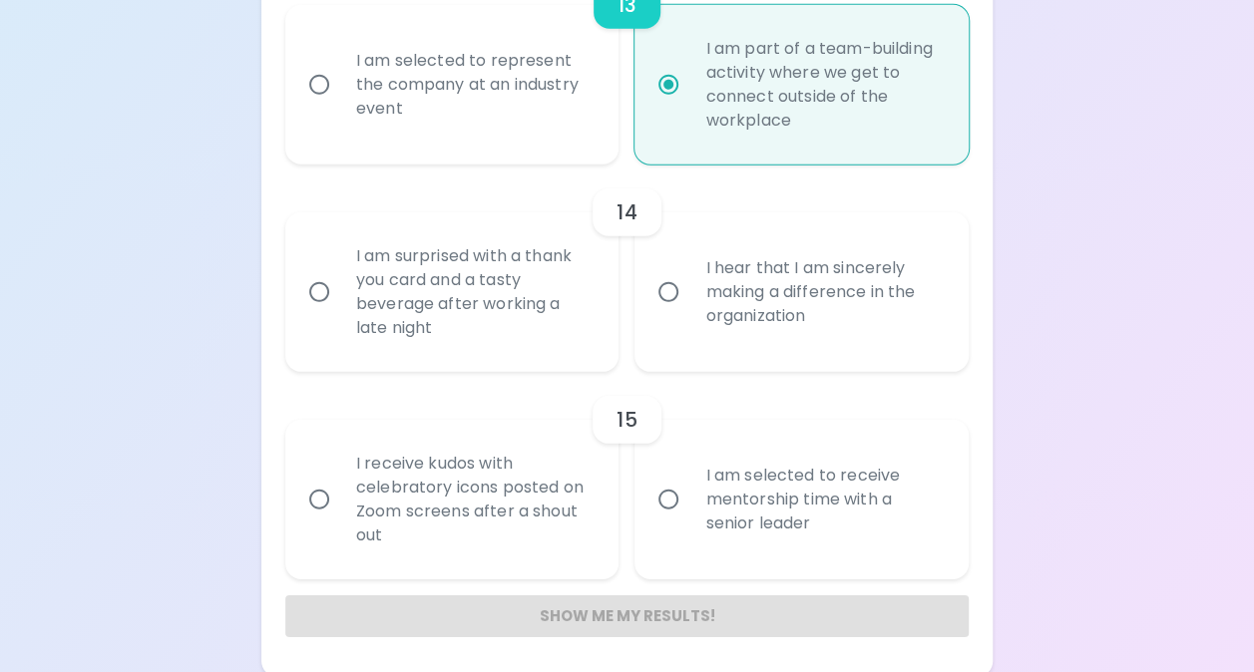
scroll to position [2749, 0]
radio input "true"
click at [736, 349] on div "I hear that I am sincerely making a difference in the organization" at bounding box center [823, 290] width 268 height 120
click at [689, 311] on input "I hear that I am sincerely making a difference in the organization" at bounding box center [668, 290] width 42 height 42
radio input "false"
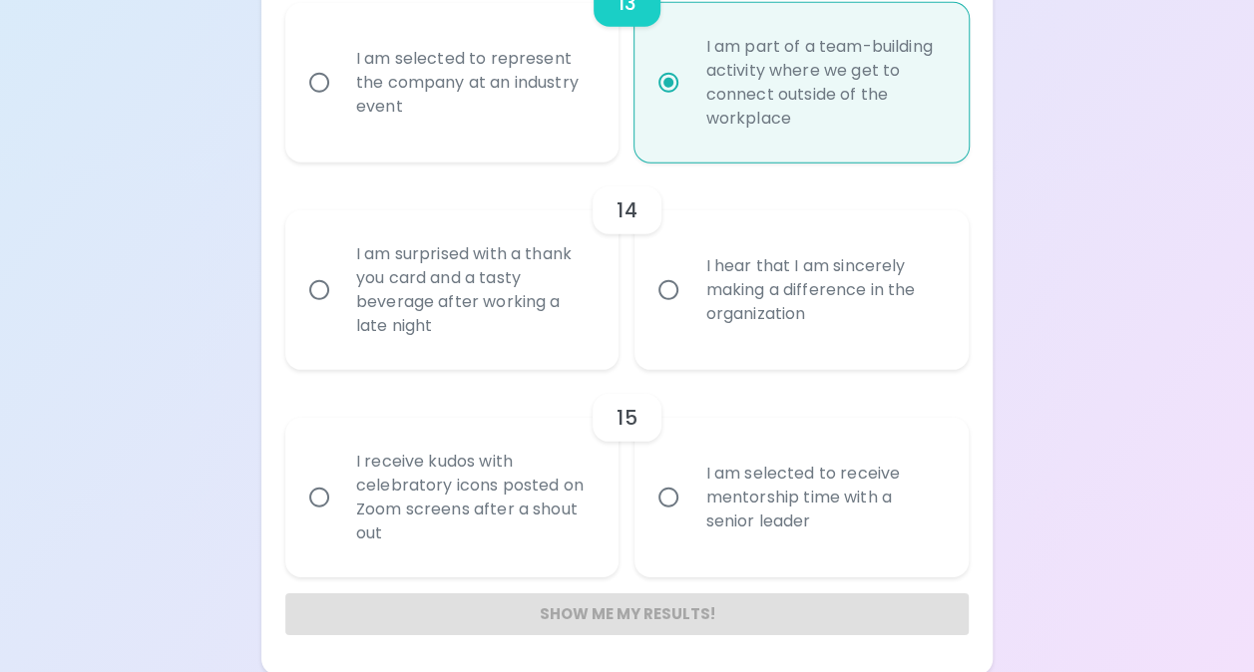
radio input "false"
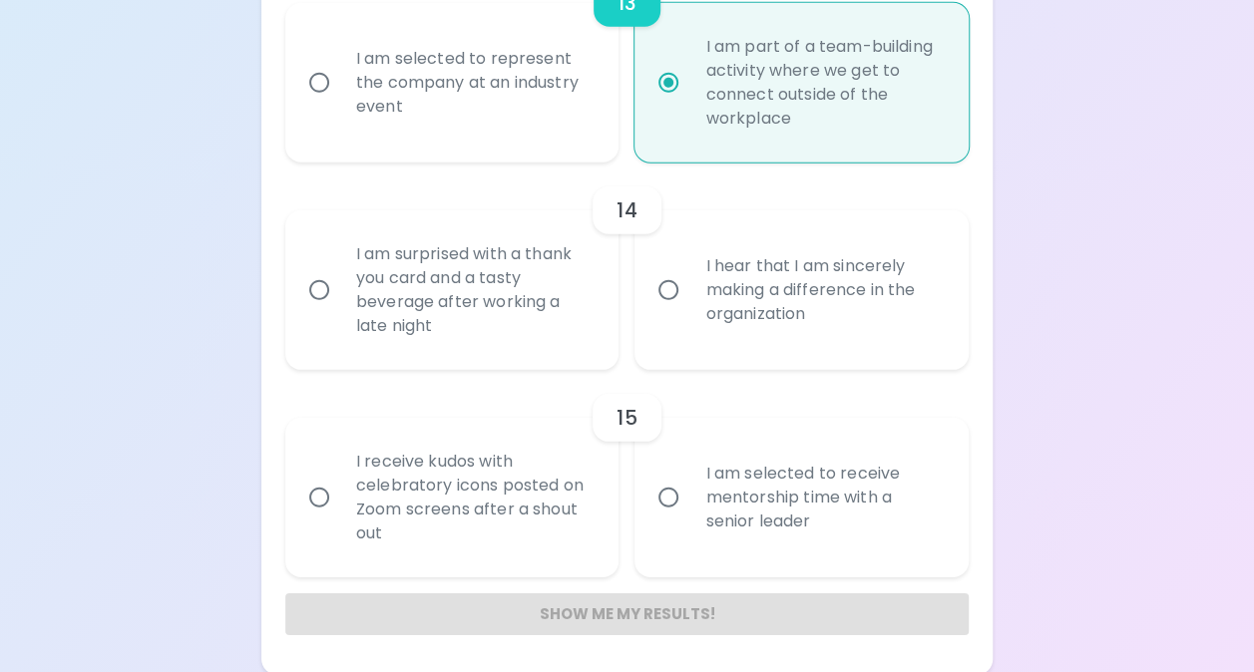
radio input "false"
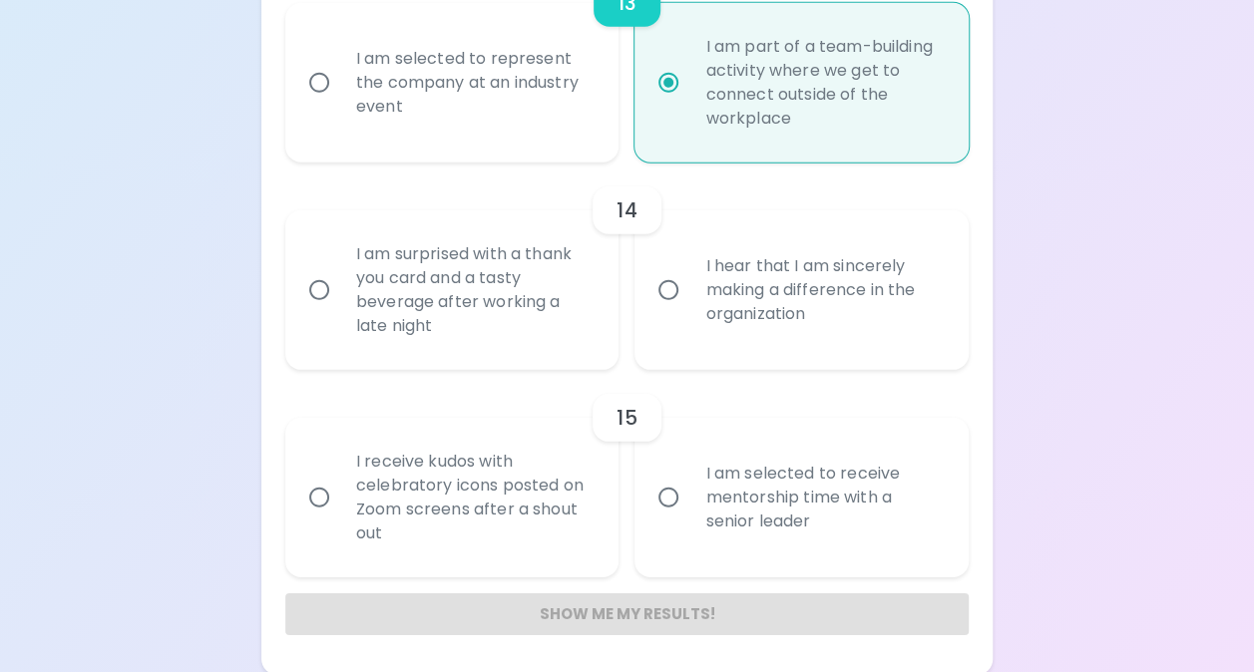
radio input "false"
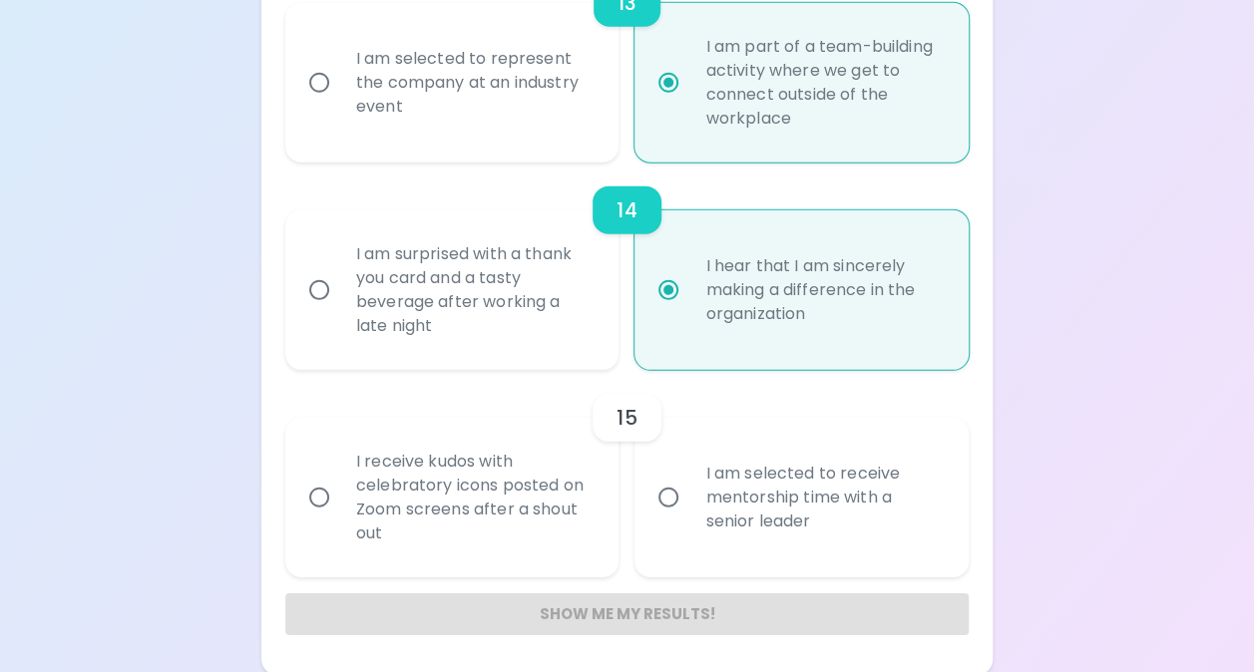
scroll to position [2775, 0]
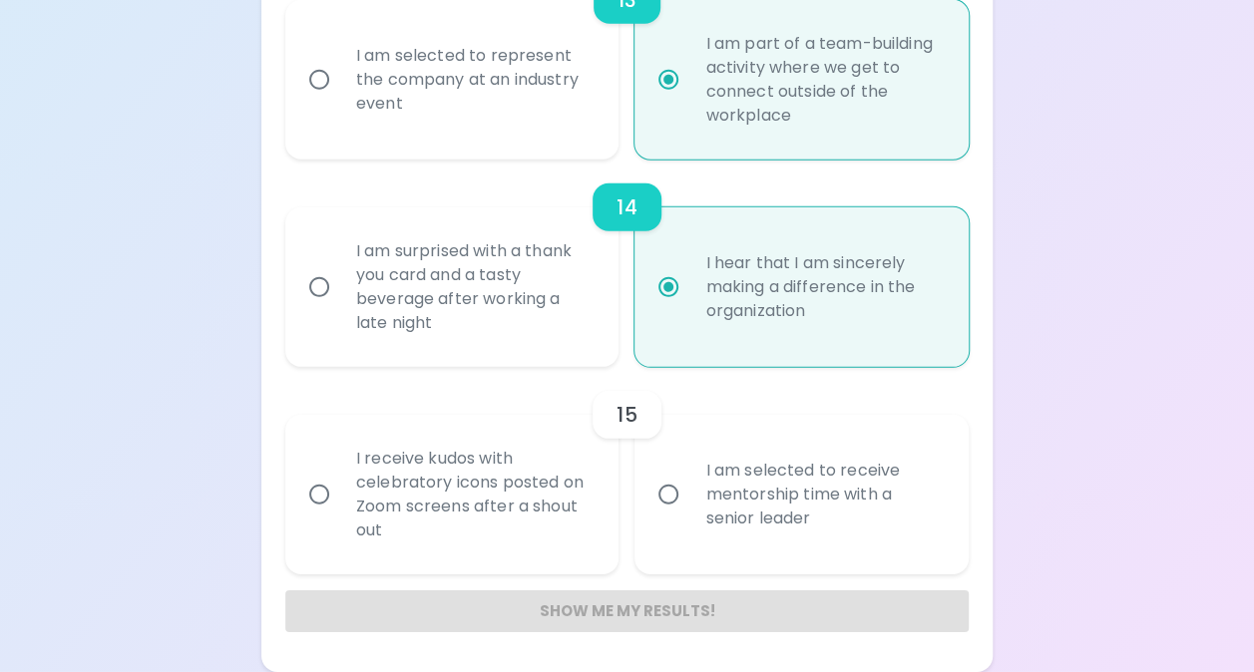
radio input "true"
click at [592, 536] on div "I receive kudos with celebratory icons posted on Zoom screens after a shout out" at bounding box center [474, 495] width 268 height 144
click at [340, 516] on input "I receive kudos with celebratory icons posted on Zoom screens after a shout out" at bounding box center [319, 495] width 42 height 42
radio input "false"
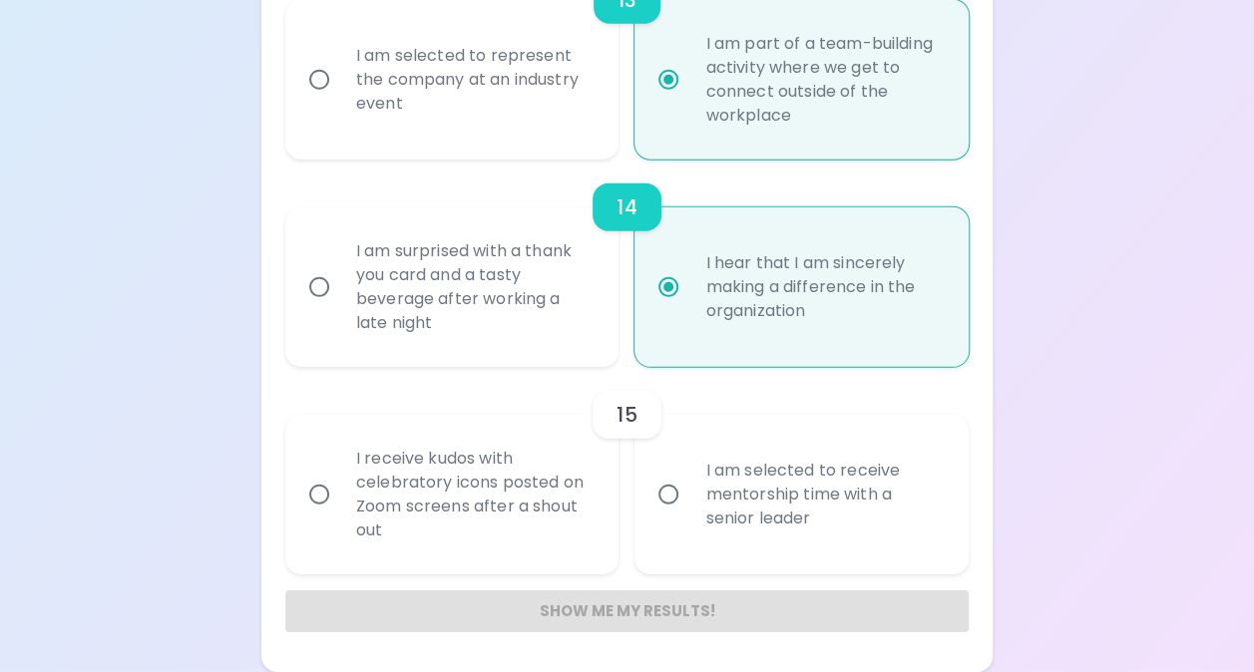
radio input "false"
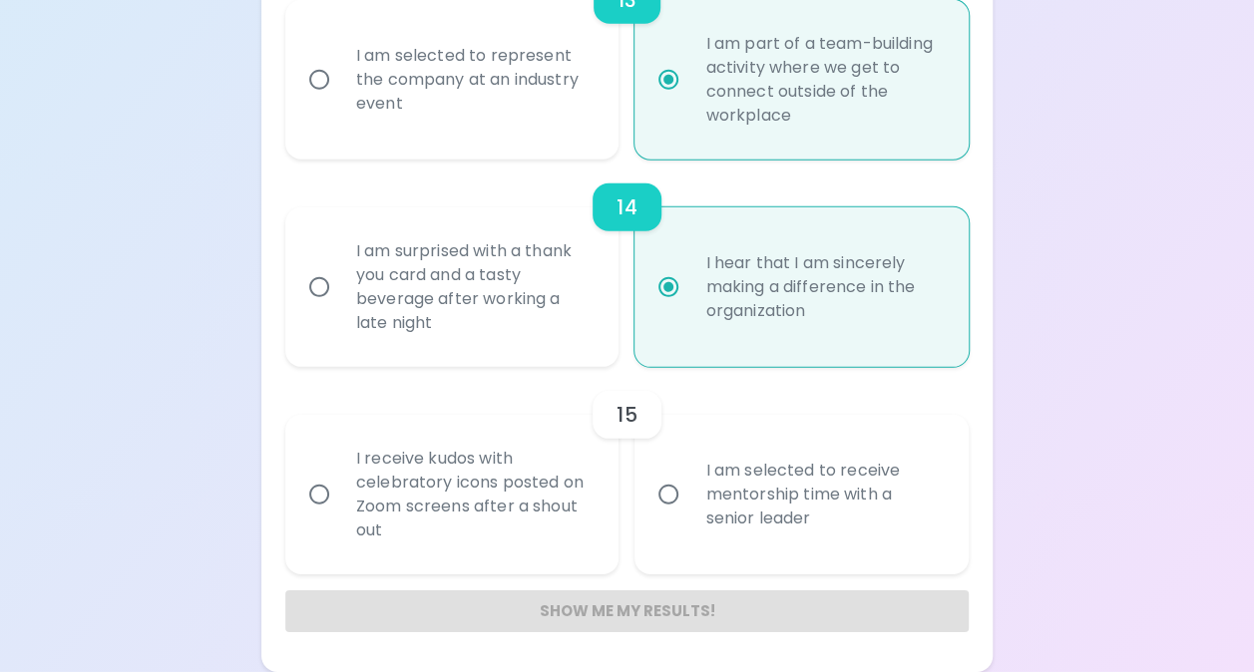
radio input "false"
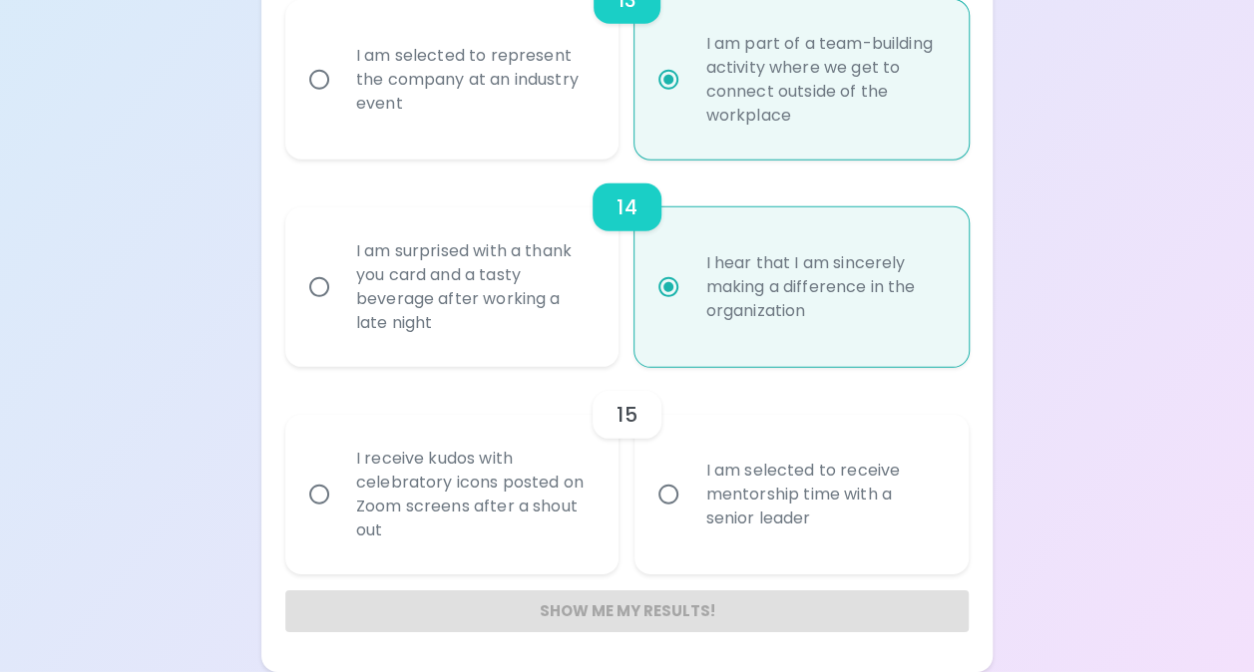
radio input "false"
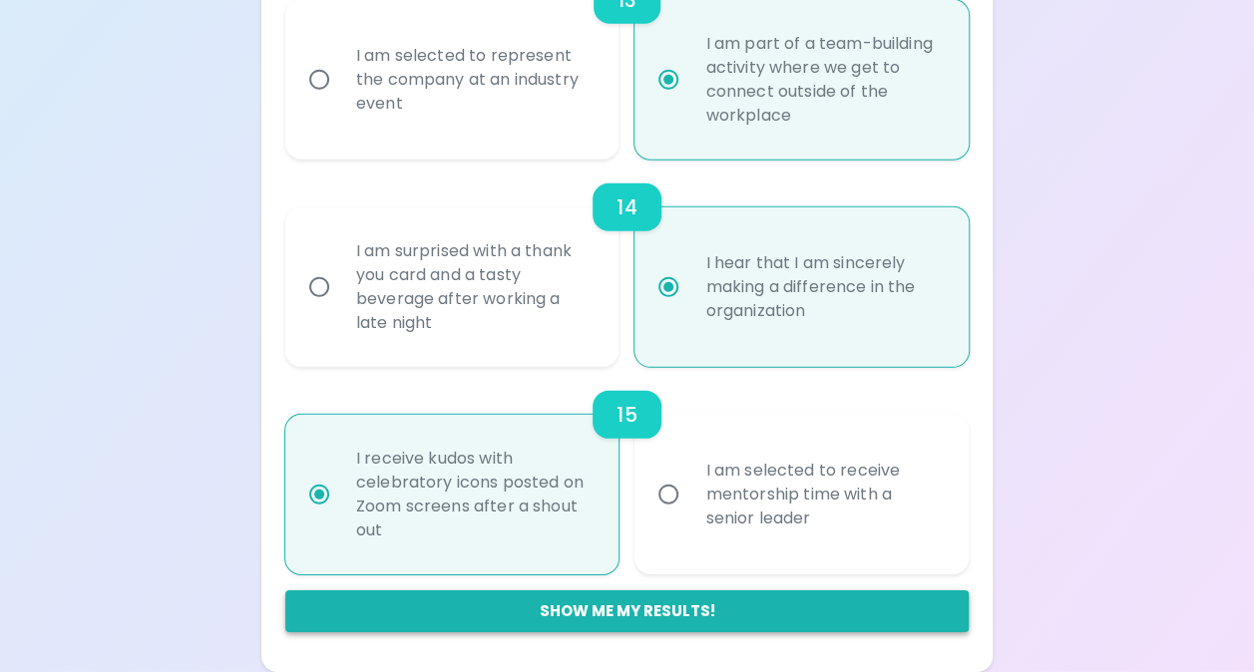
radio input "true"
click at [662, 618] on button "Show me my results!" at bounding box center [626, 611] width 683 height 42
radio input "false"
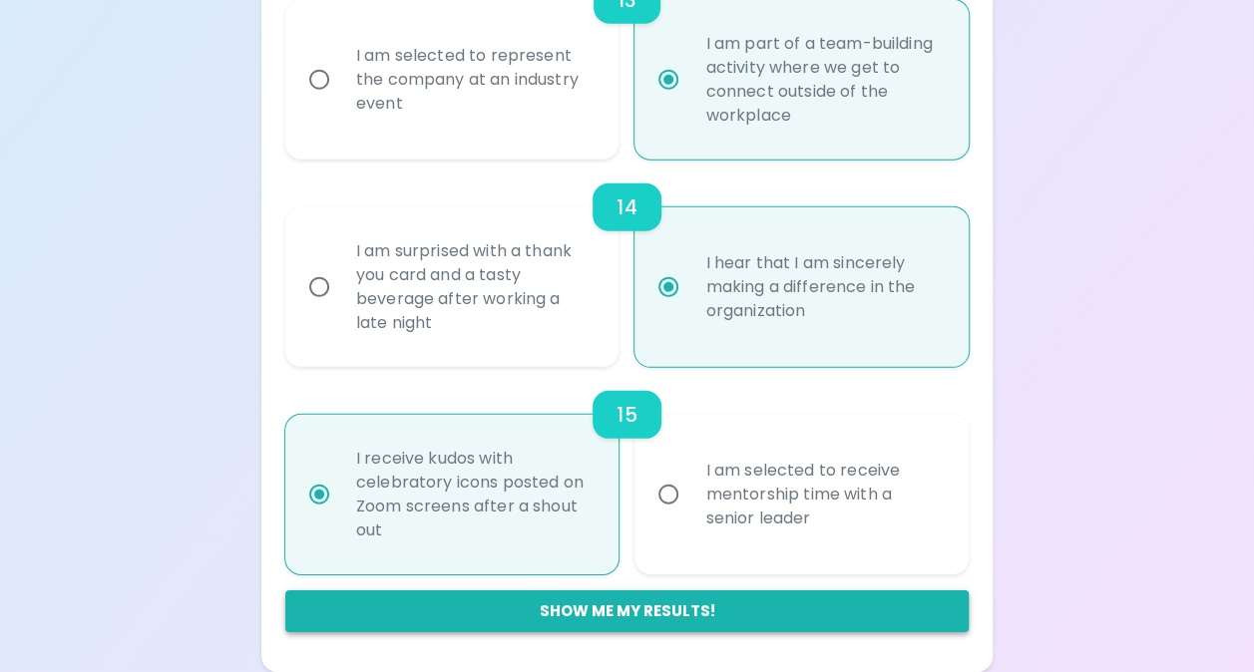
radio input "false"
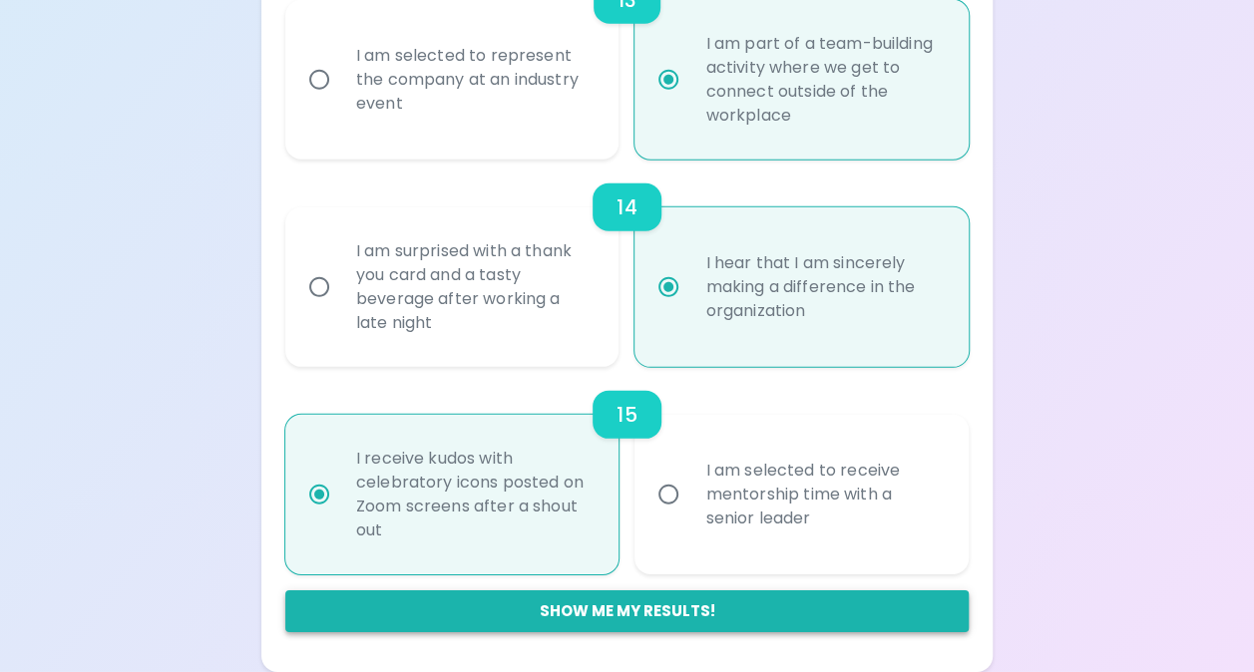
radio input "false"
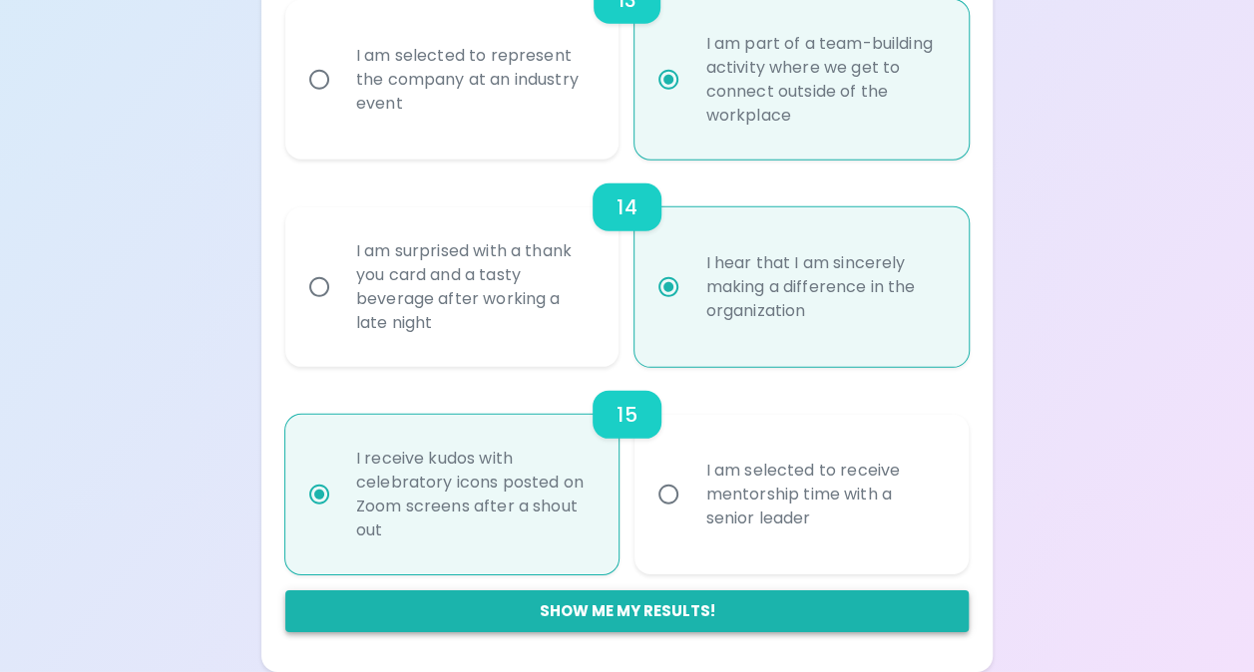
radio input "false"
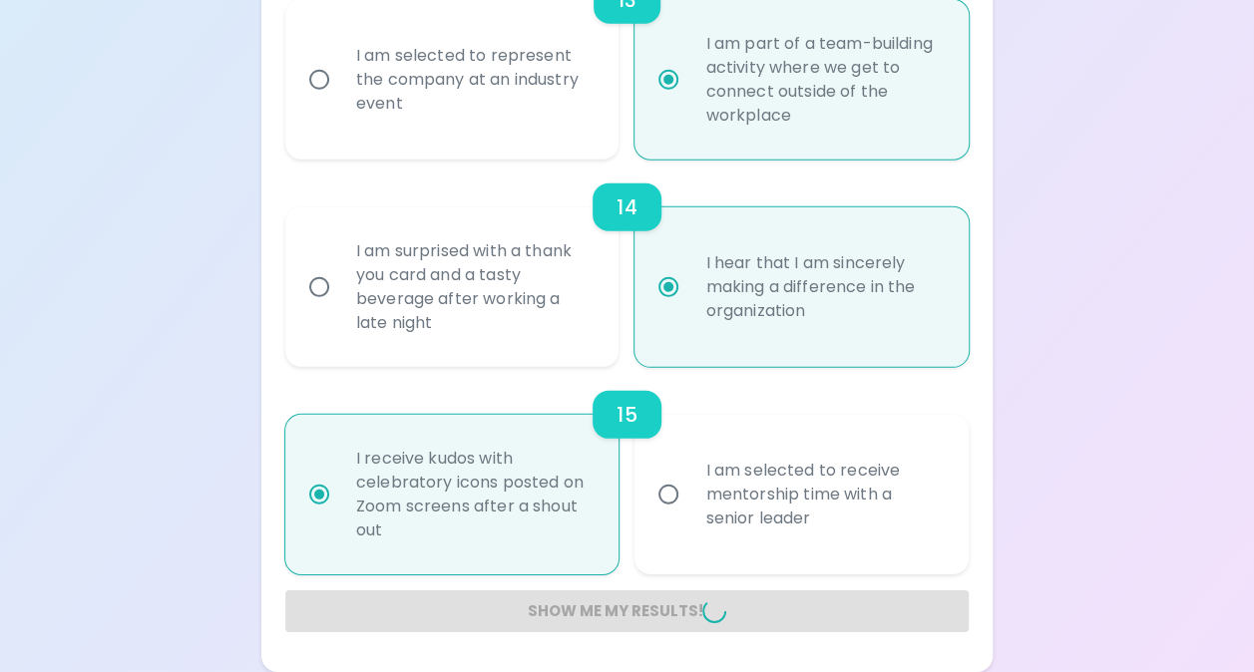
radio input "false"
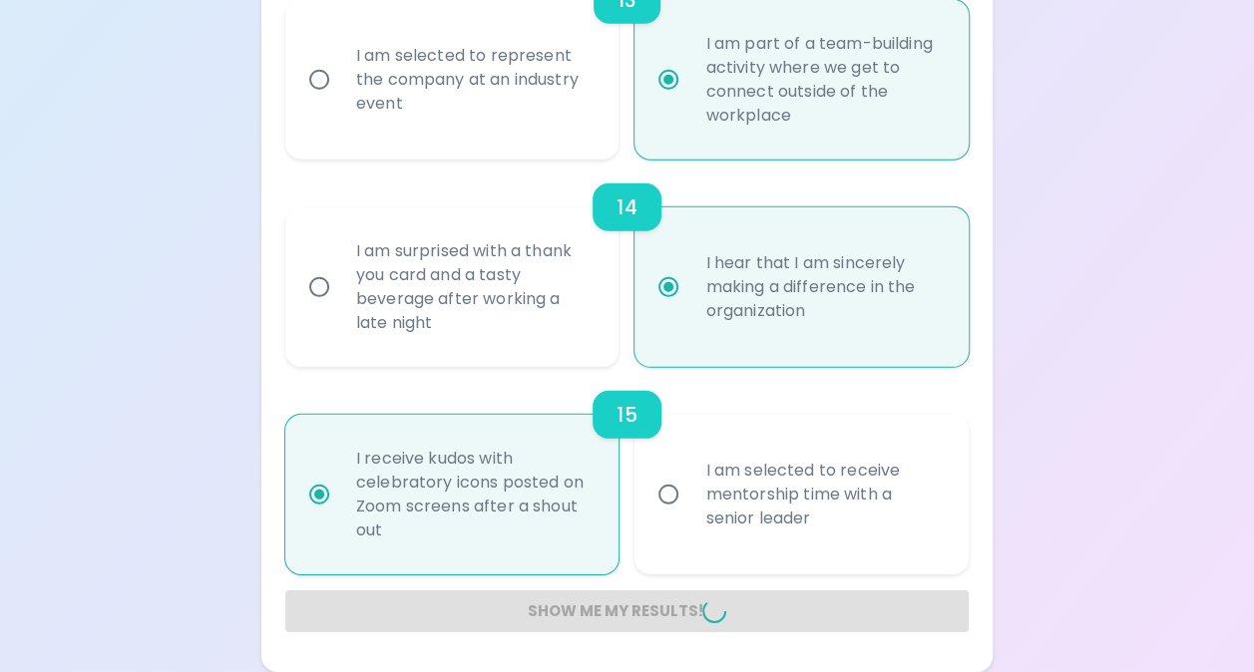
radio input "false"
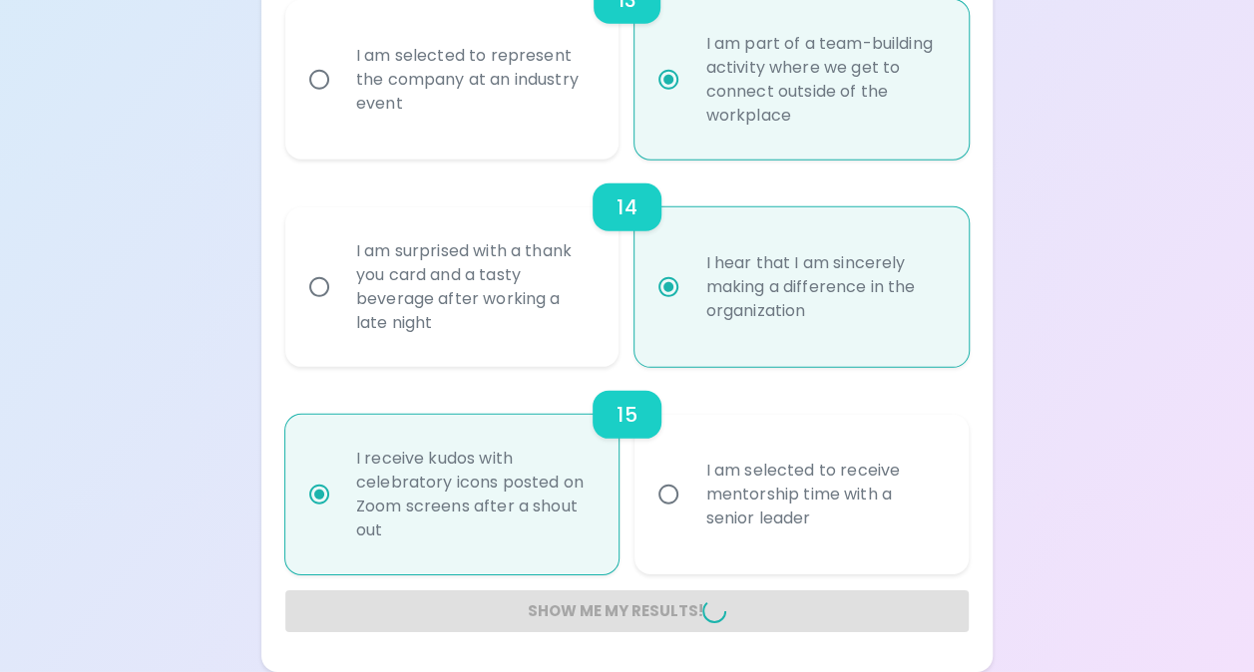
radio input "false"
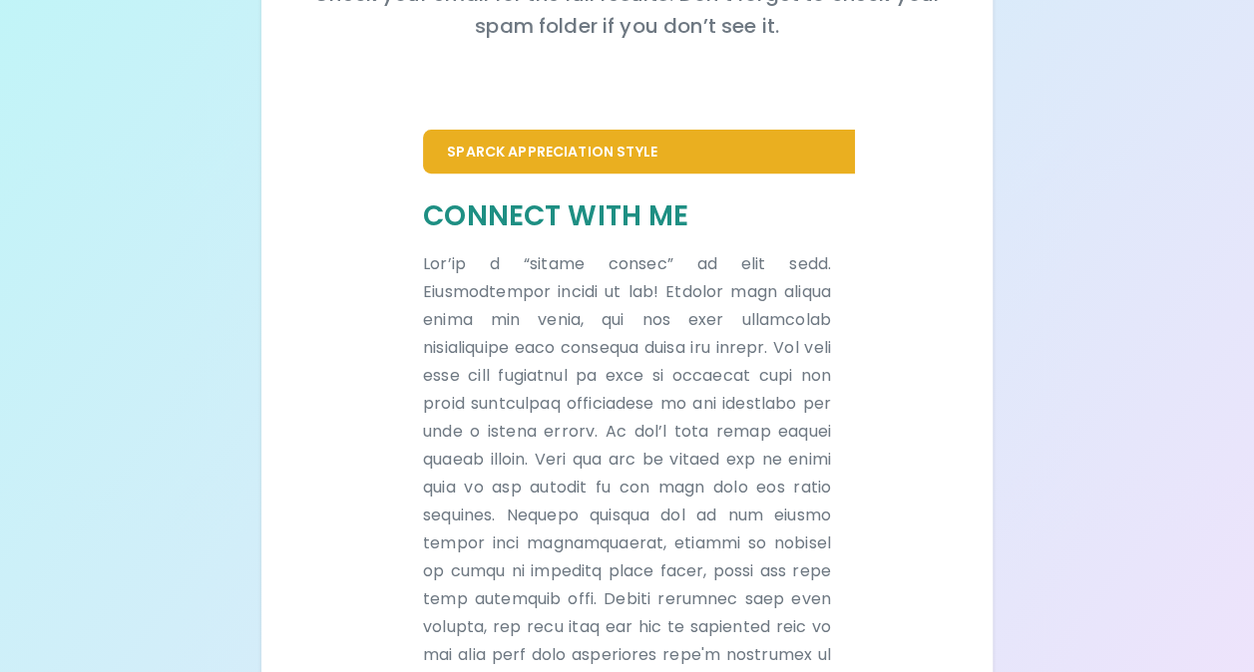
scroll to position [331, 0]
